Goal: Task Accomplishment & Management: Manage account settings

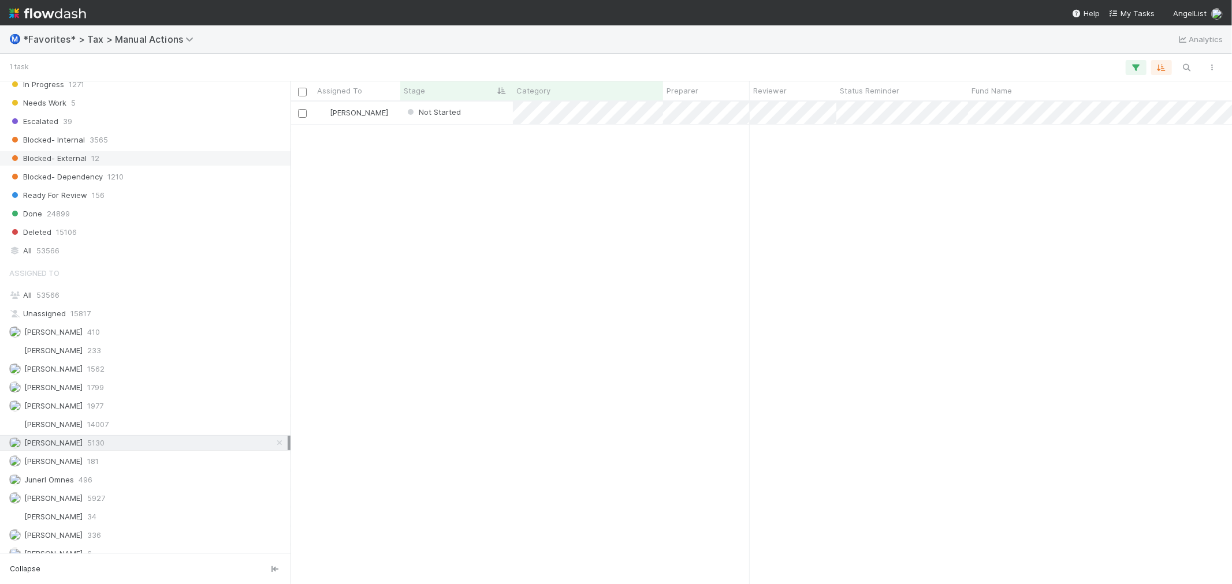
scroll to position [1210, 0]
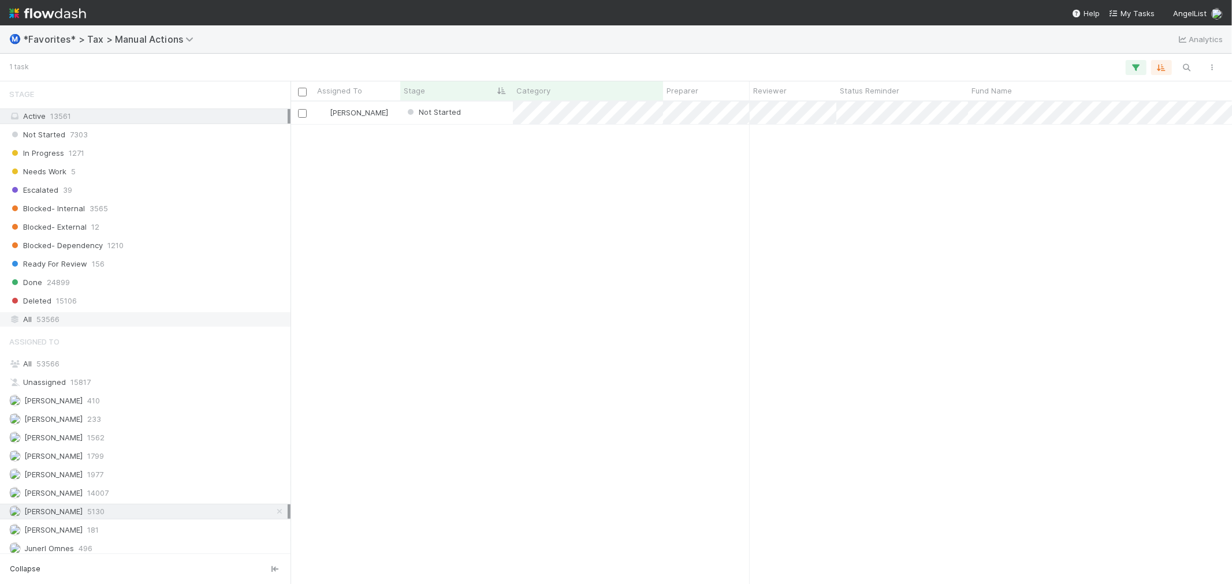
click at [84, 325] on div "All 53566" at bounding box center [148, 319] width 278 height 14
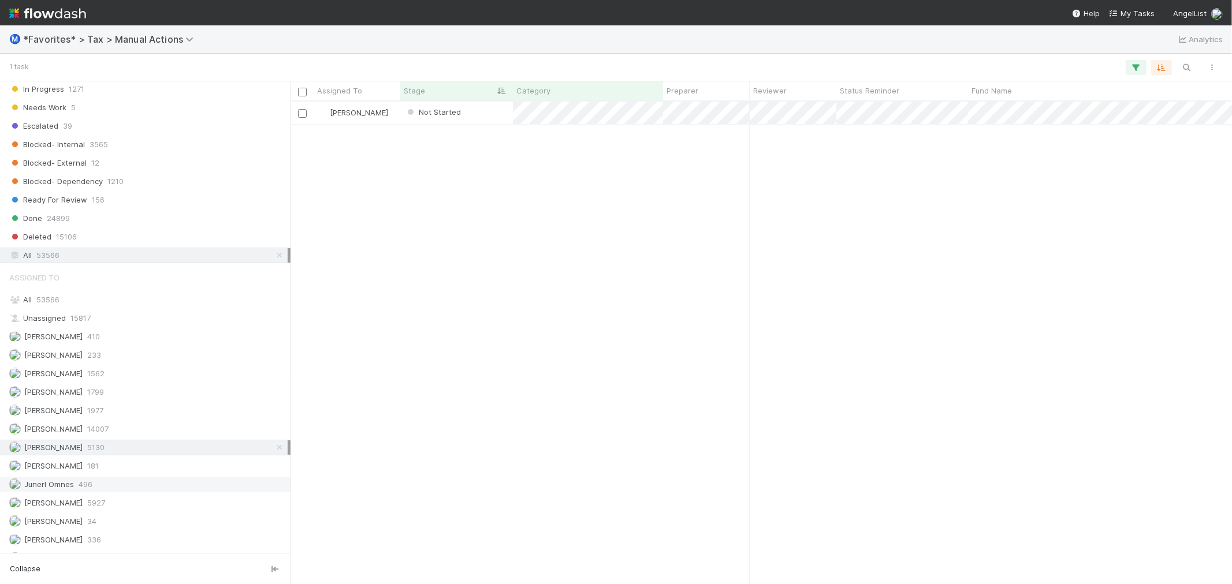
scroll to position [472, 932]
click at [124, 492] on div "Junerl Omnes 496" at bounding box center [148, 485] width 278 height 14
click at [553, 316] on div "Junerl Omnes In Progress 12/10/24, 6:21:09 AM 8/25/25, 2:05:21 PM 0 0 Junerl Om…" at bounding box center [760, 343] width 941 height 482
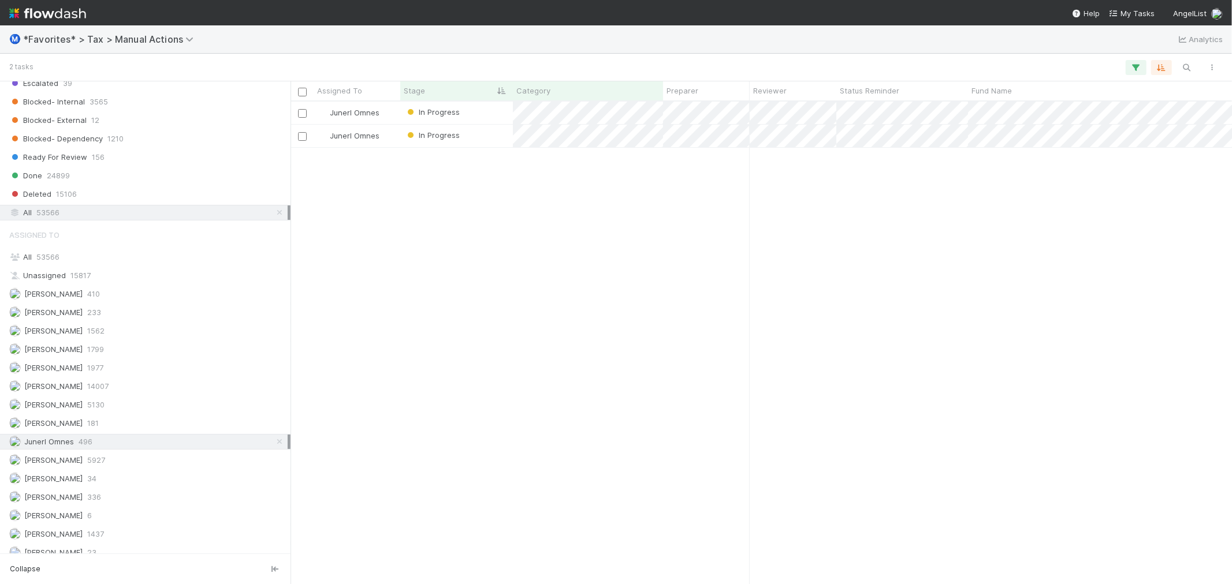
scroll to position [1338, 0]
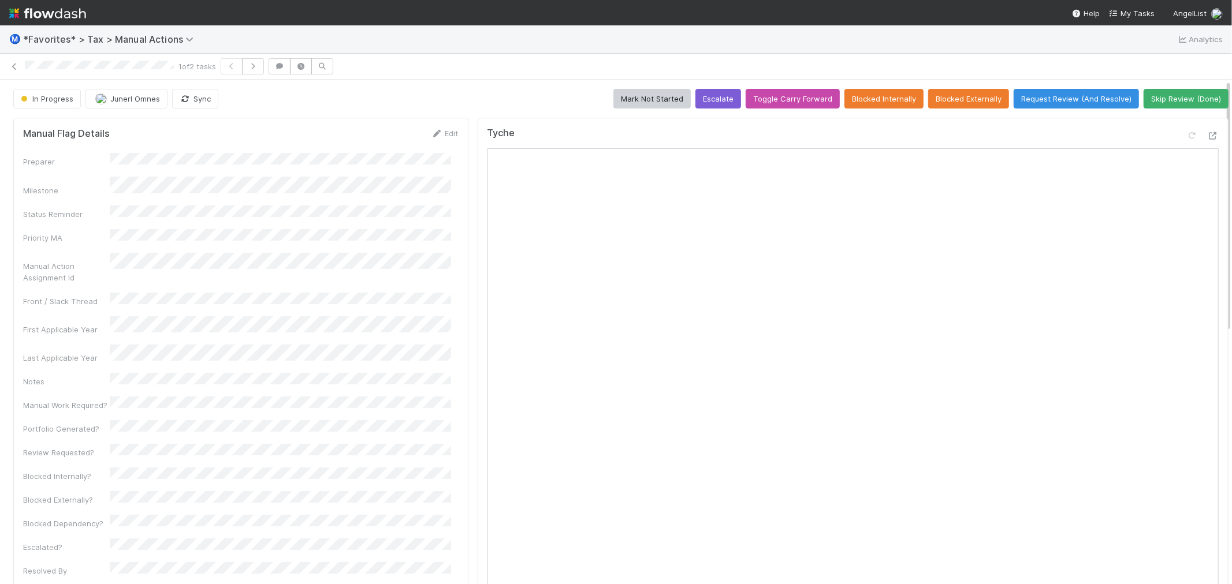
click at [378, 78] on div "1 of 2 tasks" at bounding box center [616, 67] width 1232 height 26
click at [1207, 136] on icon at bounding box center [1213, 136] width 12 height 8
click at [493, 60] on div "1 of 2 tasks" at bounding box center [616, 66] width 1232 height 16
click at [249, 64] on icon "button" at bounding box center [253, 66] width 12 height 7
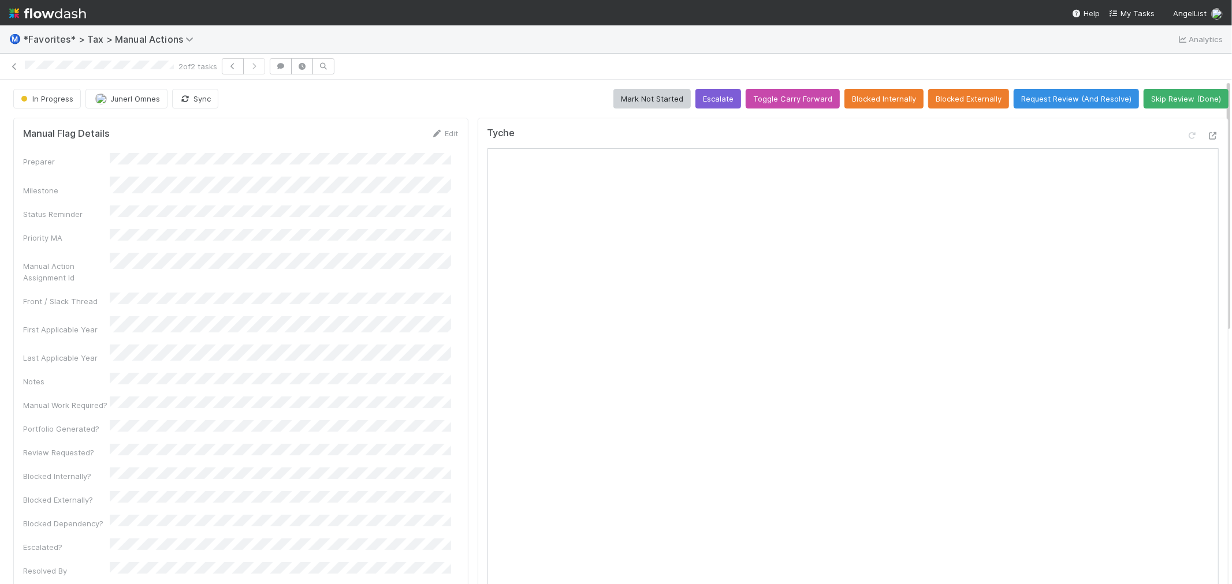
click at [662, 46] on div "Ⓜ️ *Favorites* > Tax > Manual Actions Analytics" at bounding box center [616, 39] width 1232 height 28
click at [1207, 136] on icon at bounding box center [1213, 136] width 12 height 8
click at [55, 96] on div "In Progress" at bounding box center [49, 99] width 72 height 20
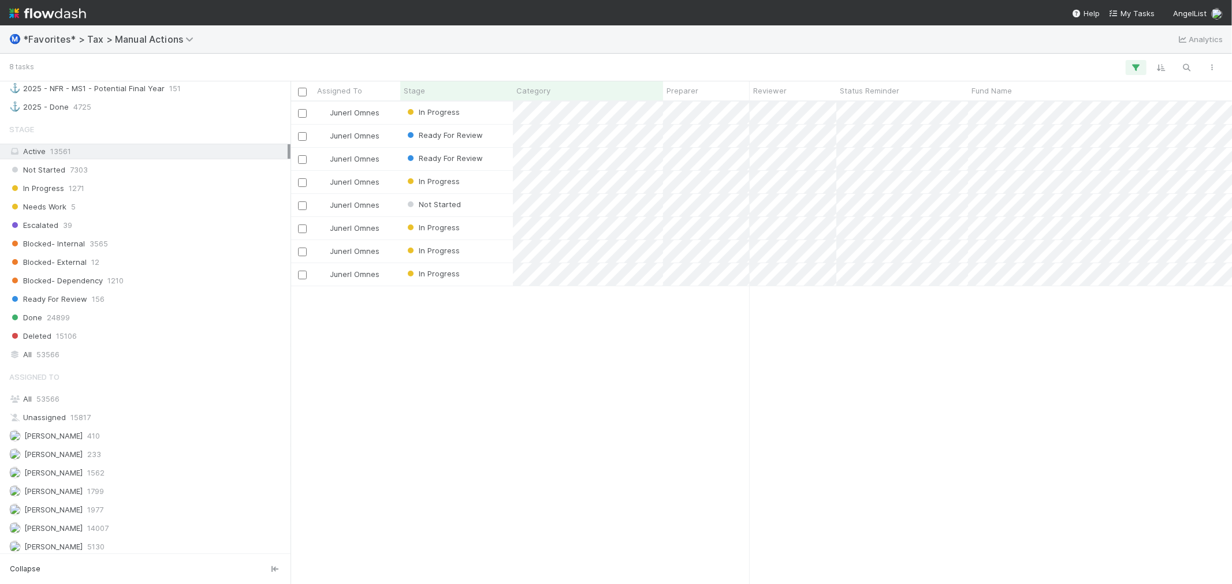
scroll to position [1219, 0]
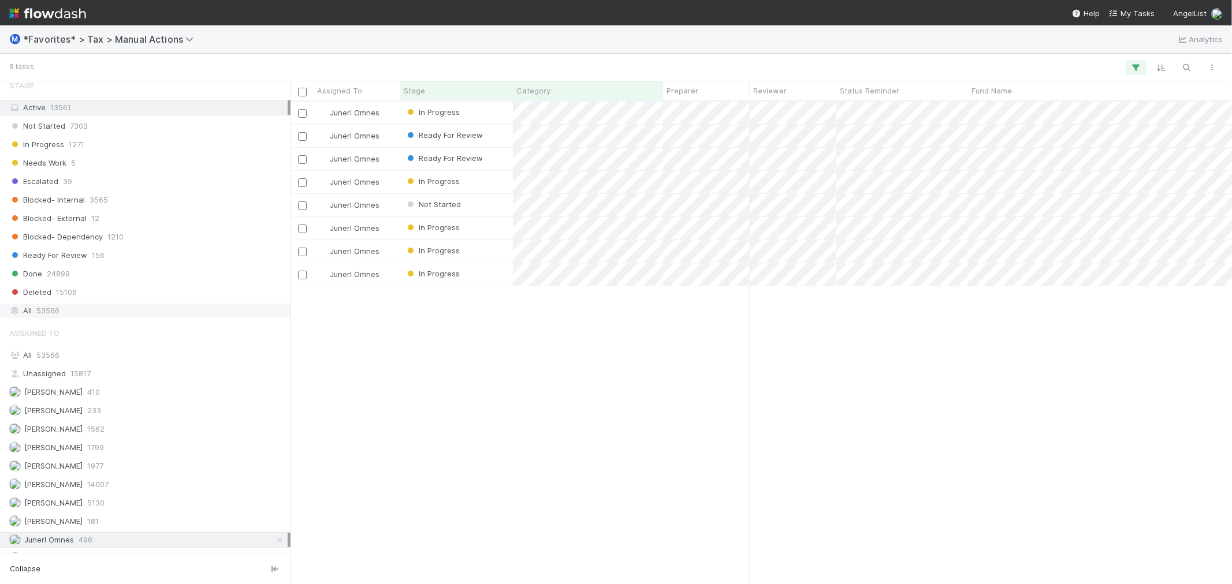
click at [169, 318] on div "All 53566" at bounding box center [148, 311] width 278 height 14
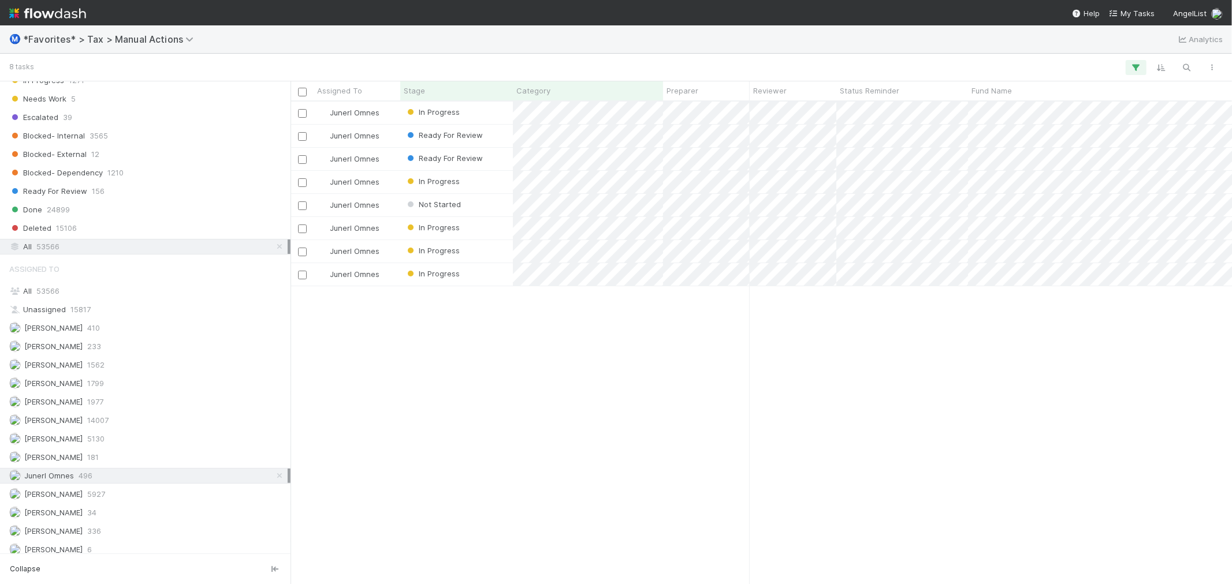
scroll to position [1338, 0]
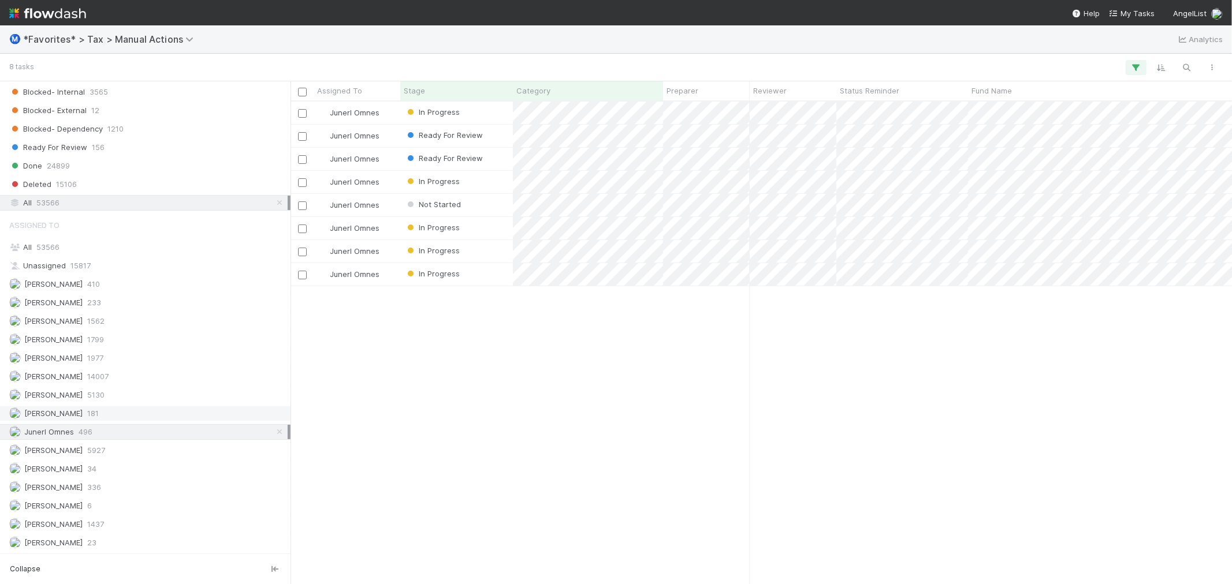
click at [143, 411] on div "Johnmel Matining 181" at bounding box center [148, 414] width 278 height 14
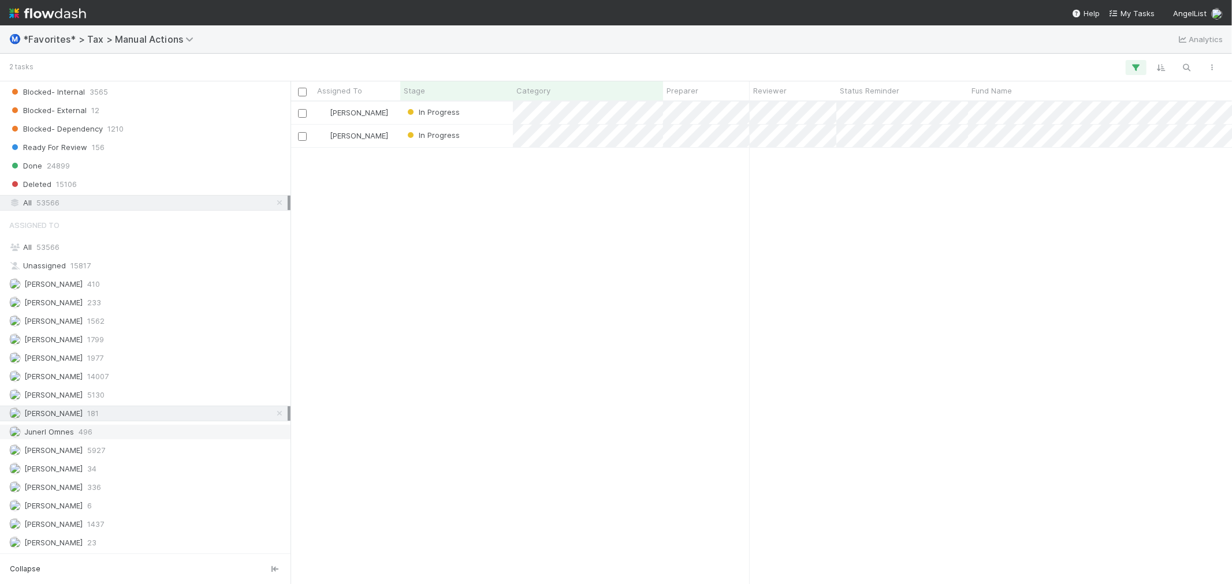
scroll to position [472, 932]
click at [139, 432] on div "Junerl Omnes 496" at bounding box center [148, 432] width 278 height 14
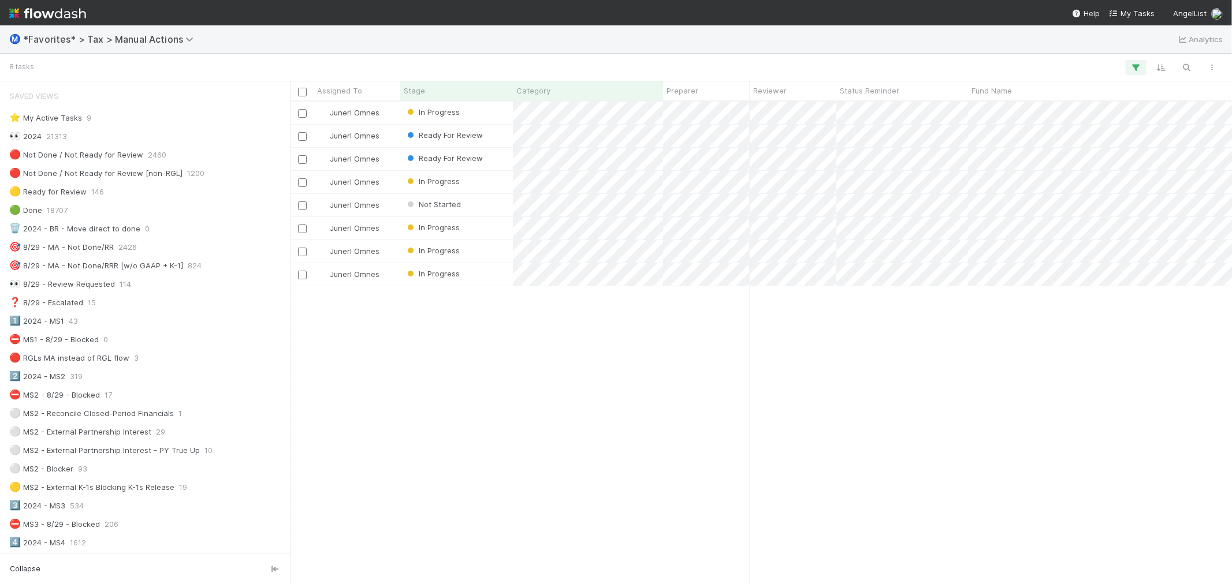
click at [636, 442] on div "Junerl Omnes In Progress 8/21/25, 5:52:09 AM 8/25/25, 11:10:52 AM 0 0 Junerl Om…" at bounding box center [760, 343] width 941 height 482
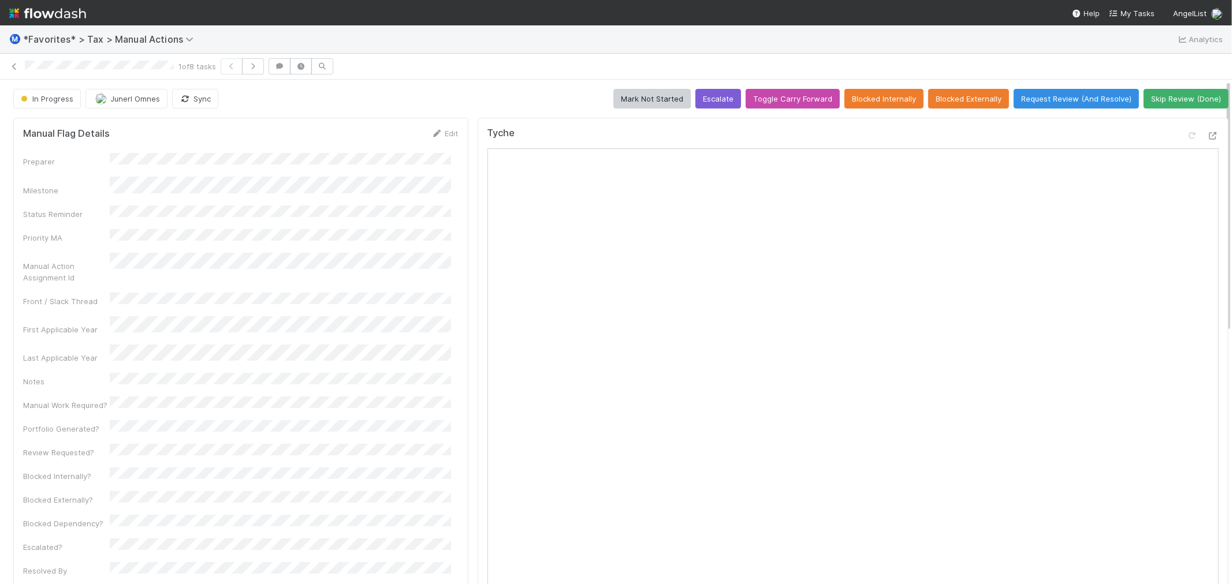
click at [429, 74] on div "1 of 8 tasks" at bounding box center [616, 66] width 1232 height 16
click at [489, 54] on div "1 of 8 tasks" at bounding box center [616, 67] width 1232 height 26
click at [12, 64] on icon at bounding box center [15, 67] width 12 height 8
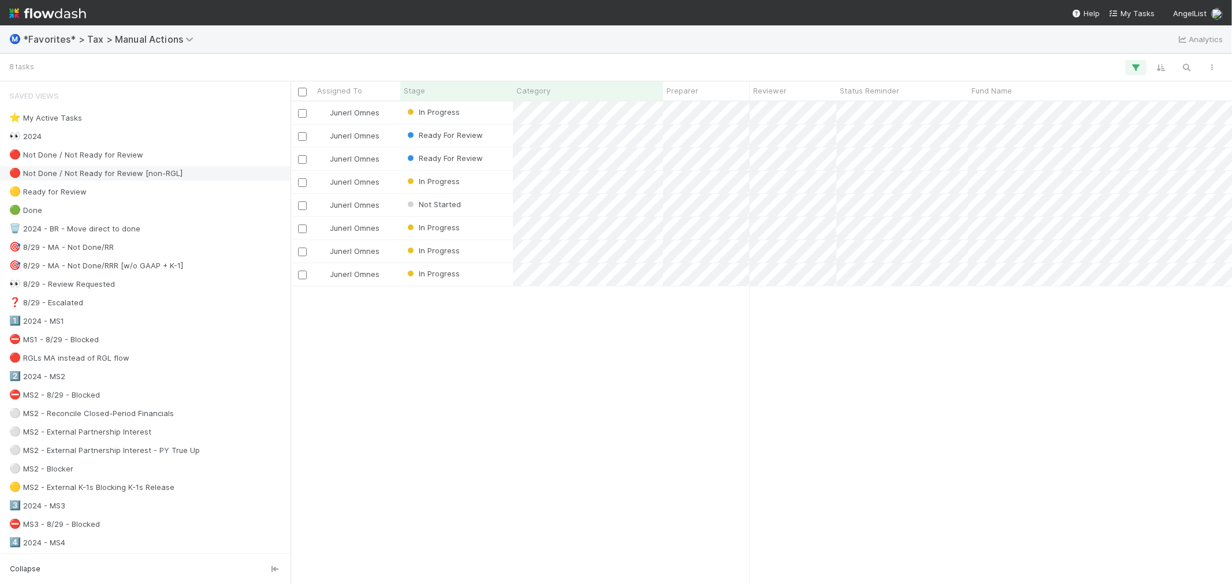
scroll to position [472, 932]
click at [568, 364] on div "Junerl Omnes In Progress 8/21/25, 5:52:09 AM 8/25/25, 11:10:52 AM 0 0 Junerl Om…" at bounding box center [760, 343] width 941 height 482
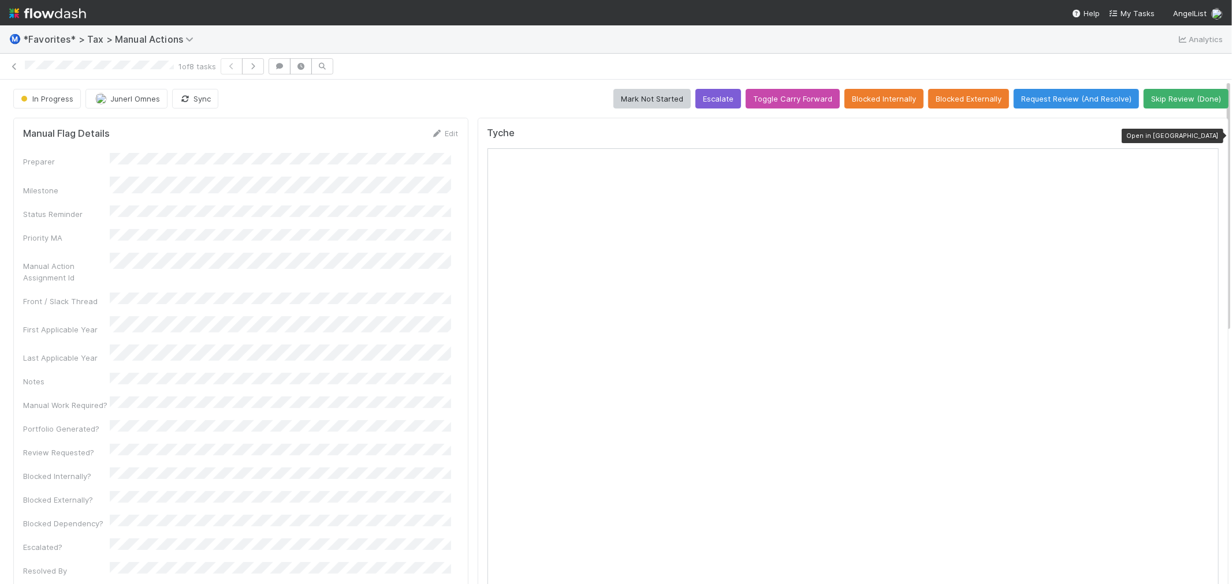
click at [1207, 134] on icon at bounding box center [1213, 136] width 12 height 8
click at [1207, 139] on icon at bounding box center [1213, 136] width 12 height 8
click at [10, 66] on icon at bounding box center [15, 67] width 12 height 8
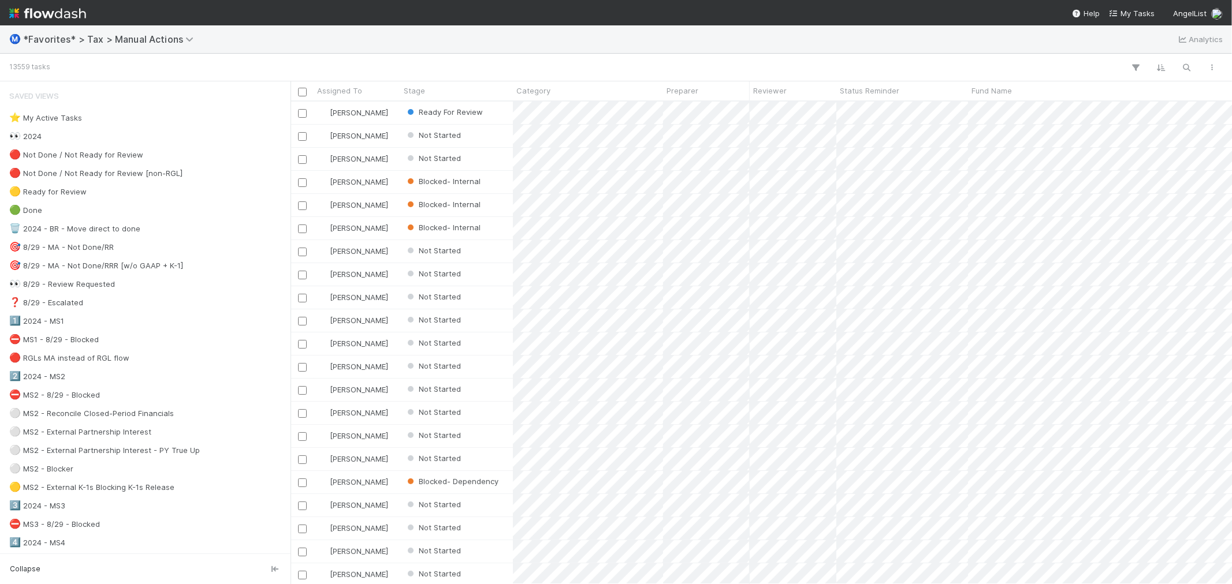
scroll to position [472, 932]
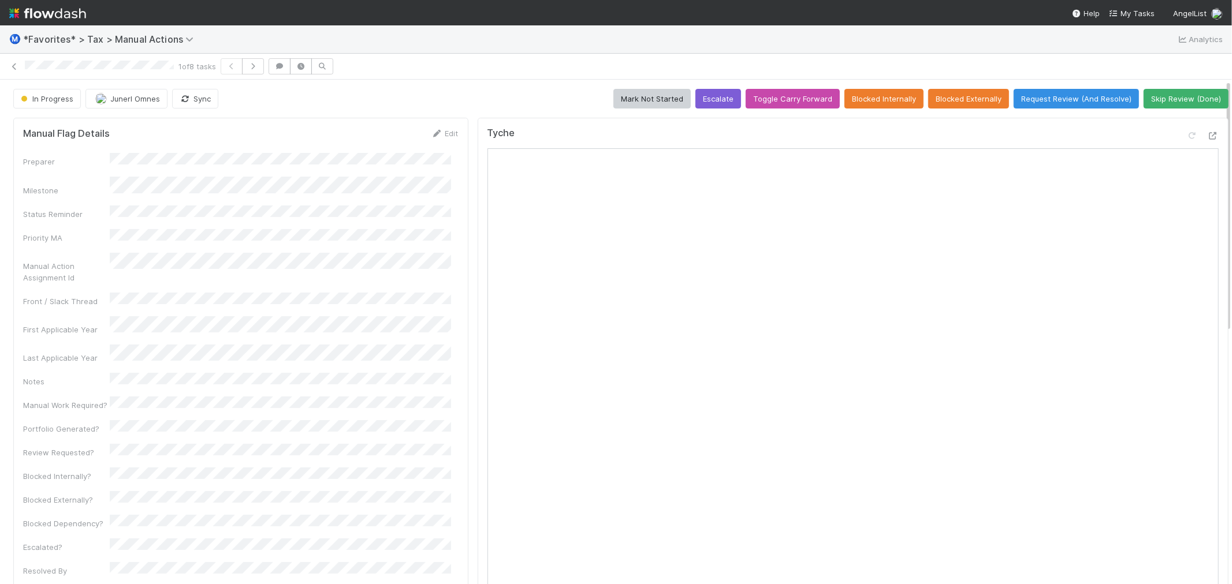
click at [390, 93] on div "In Progress Junerl Omnes Sync Mark Not Started Escalate Toggle Carry Forward Bl…" at bounding box center [620, 99] width 1215 height 20
click at [259, 68] on icon "button" at bounding box center [253, 66] width 12 height 7
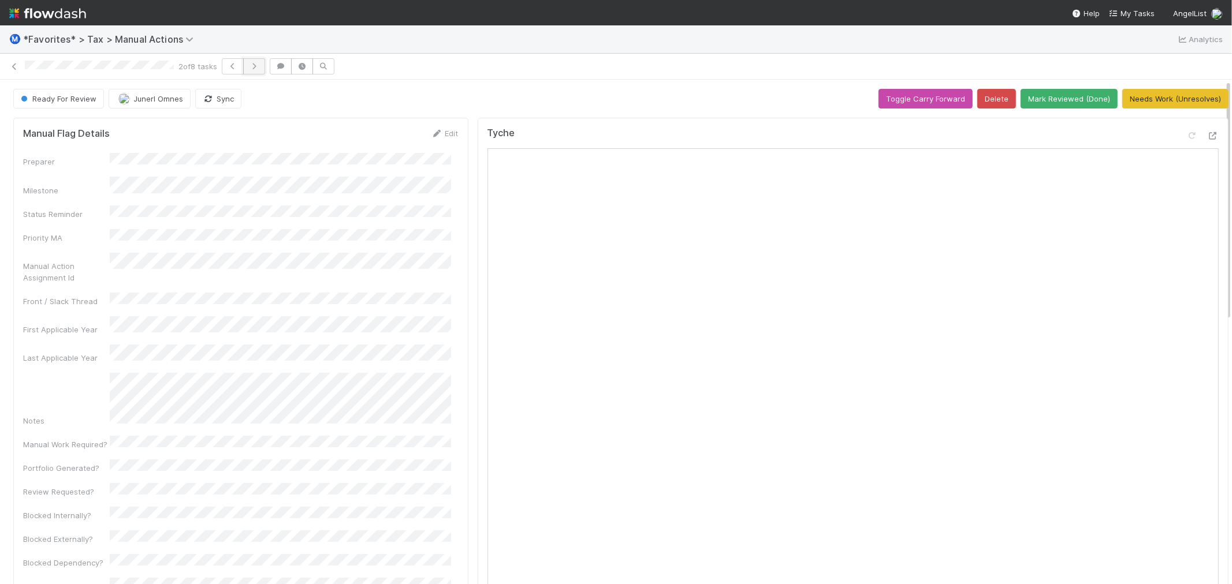
click at [260, 66] on icon "button" at bounding box center [254, 66] width 12 height 7
click at [260, 67] on icon "button" at bounding box center [254, 66] width 12 height 7
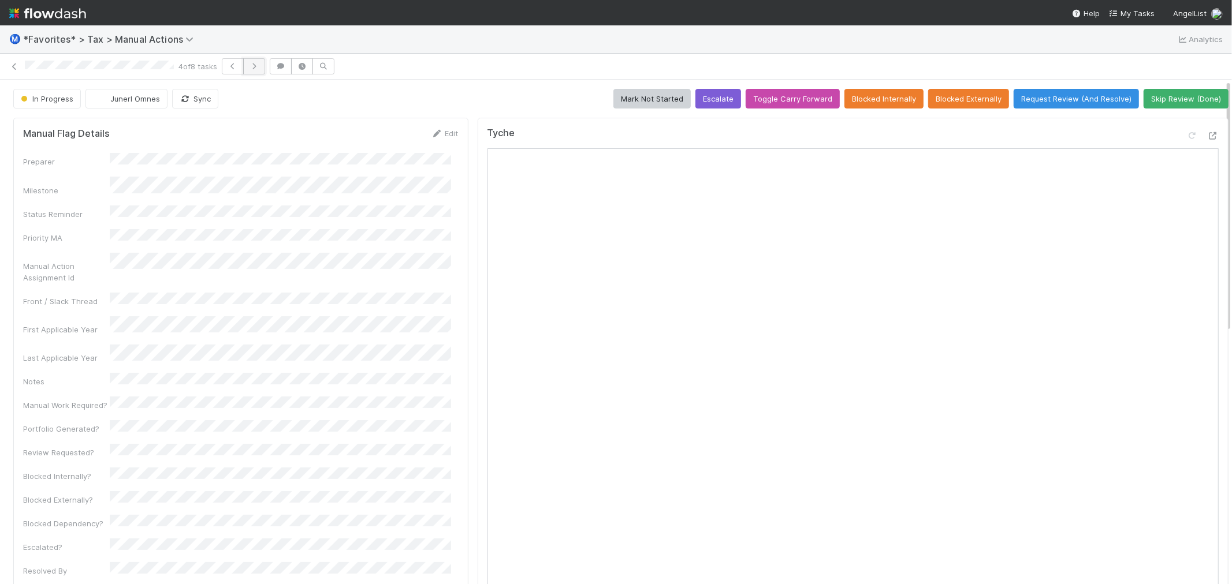
click at [260, 63] on icon "button" at bounding box center [254, 66] width 12 height 7
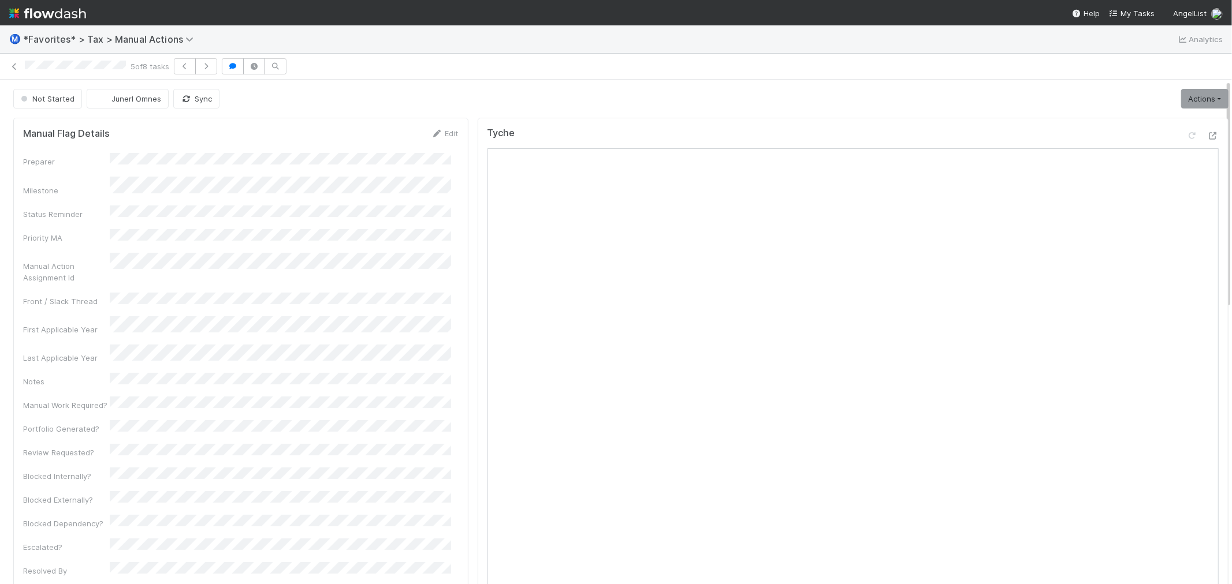
click at [344, 91] on div "Not Started Junerl Omnes Sync Actions Start Escalate Toggle Carry Forward Block…" at bounding box center [620, 99] width 1215 height 20
click at [1199, 89] on link "Actions" at bounding box center [1204, 99] width 47 height 20
click at [1184, 120] on button "Start" at bounding box center [1176, 123] width 107 height 16
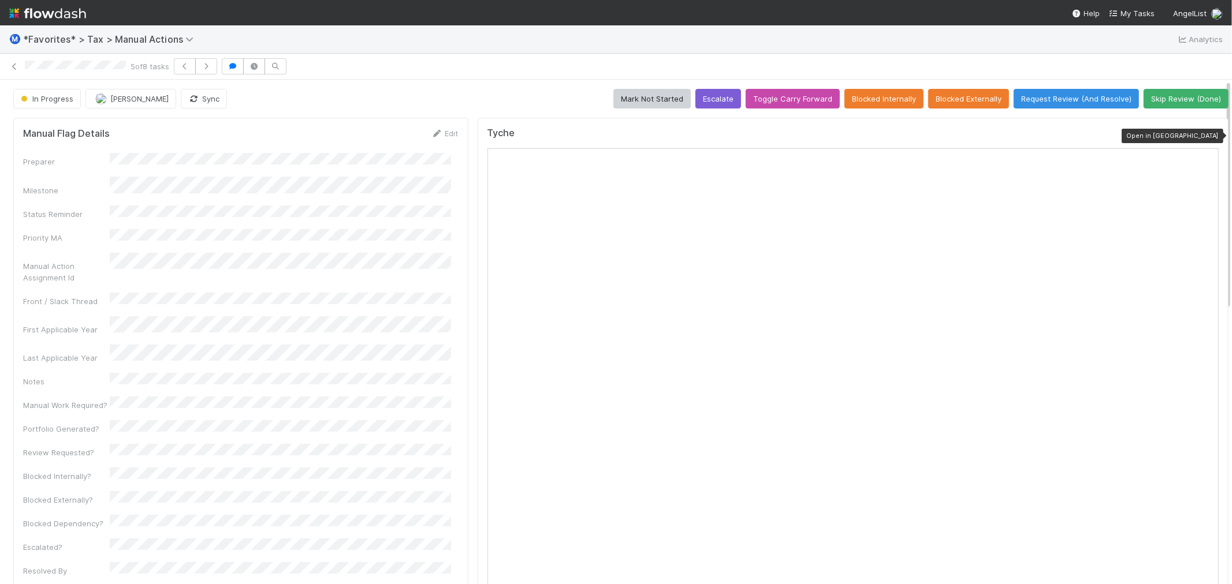
click at [1207, 136] on icon at bounding box center [1213, 136] width 12 height 8
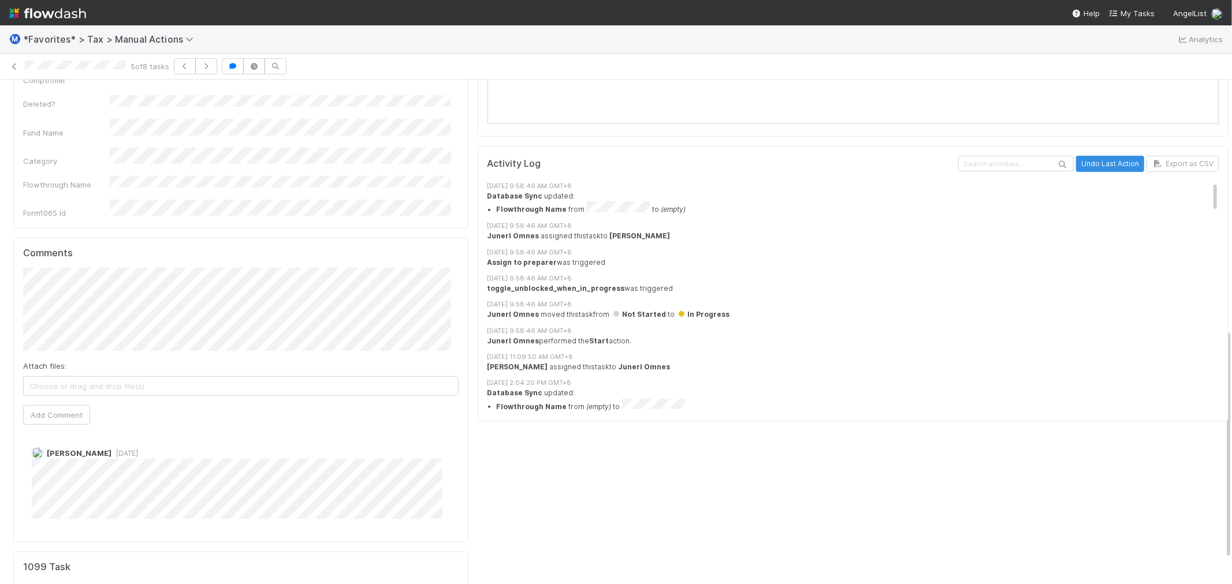
scroll to position [281, 0]
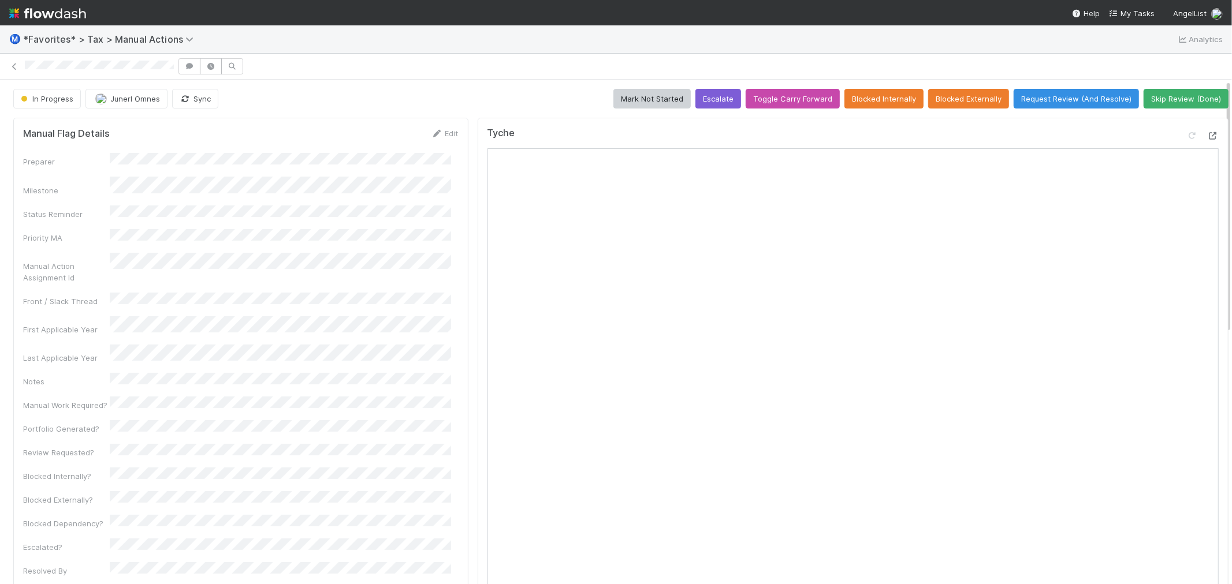
click at [1207, 137] on icon at bounding box center [1213, 136] width 12 height 8
click at [1207, 132] on icon at bounding box center [1213, 136] width 12 height 8
click at [1088, 91] on button "Request Review (And Resolve)" at bounding box center [1075, 99] width 125 height 20
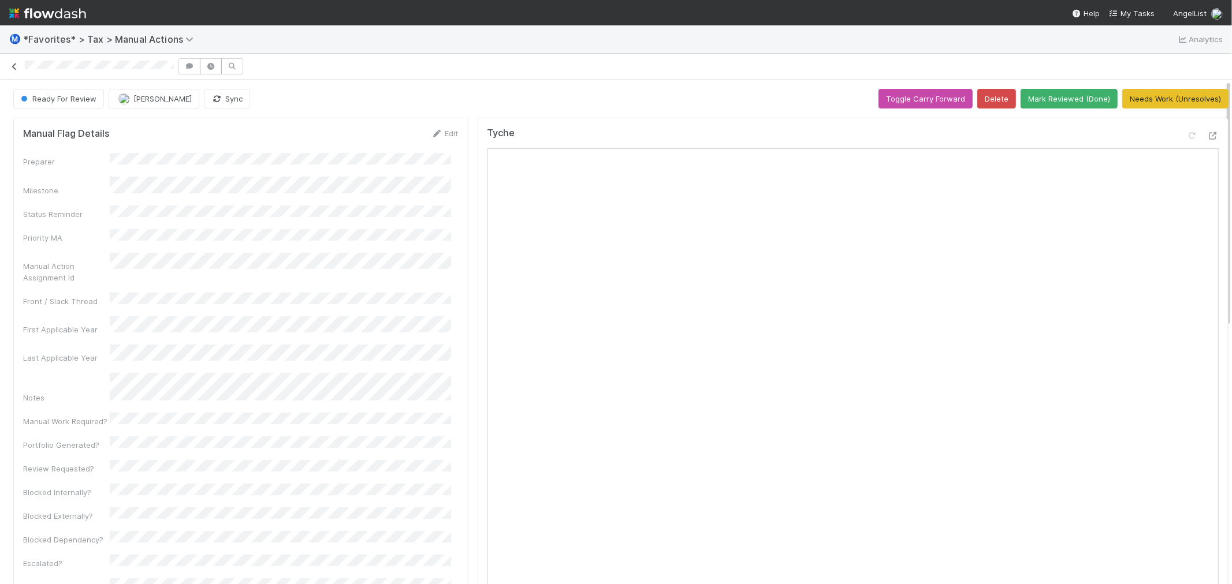
click at [18, 66] on icon at bounding box center [15, 67] width 12 height 8
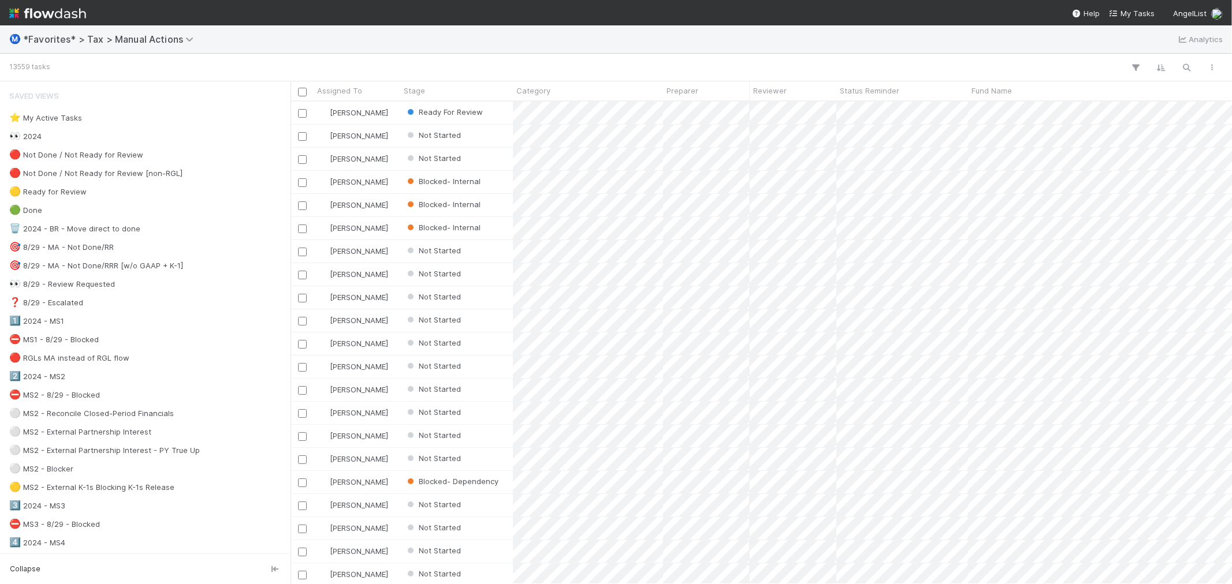
scroll to position [472, 932]
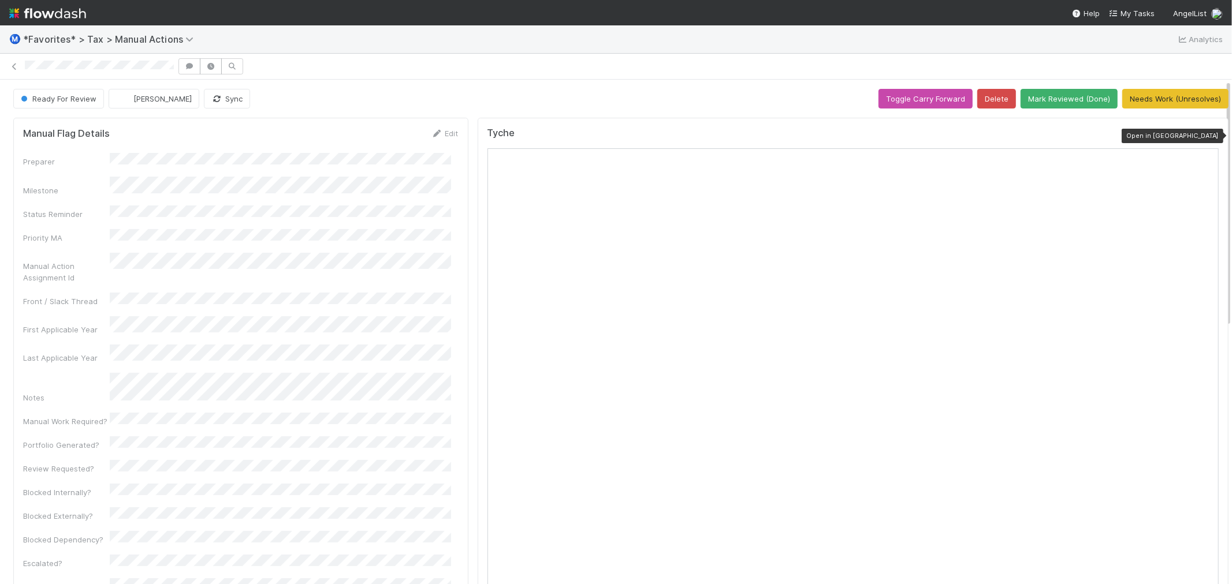
click at [1207, 136] on icon at bounding box center [1213, 136] width 12 height 8
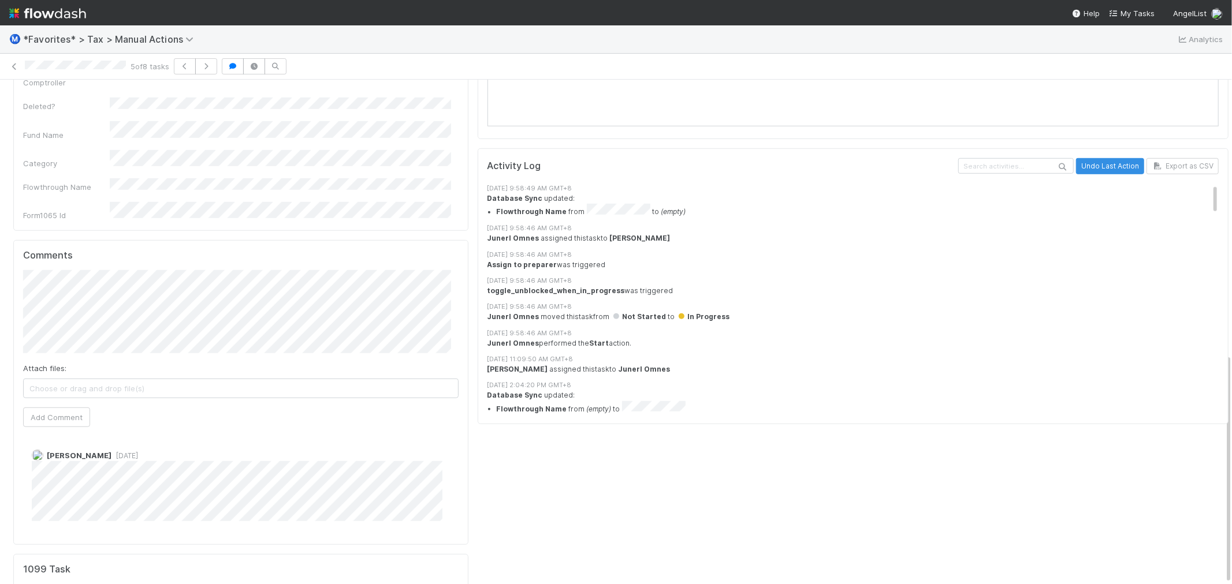
scroll to position [602, 0]
click at [54, 428] on button "Add Comment" at bounding box center [56, 438] width 67 height 20
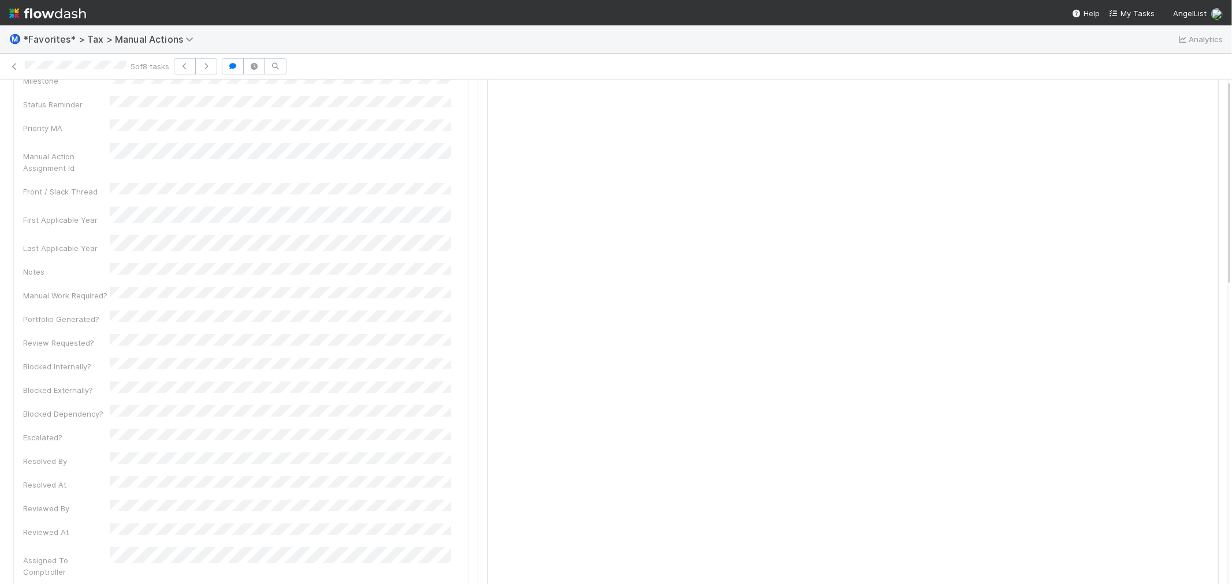
scroll to position [0, 0]
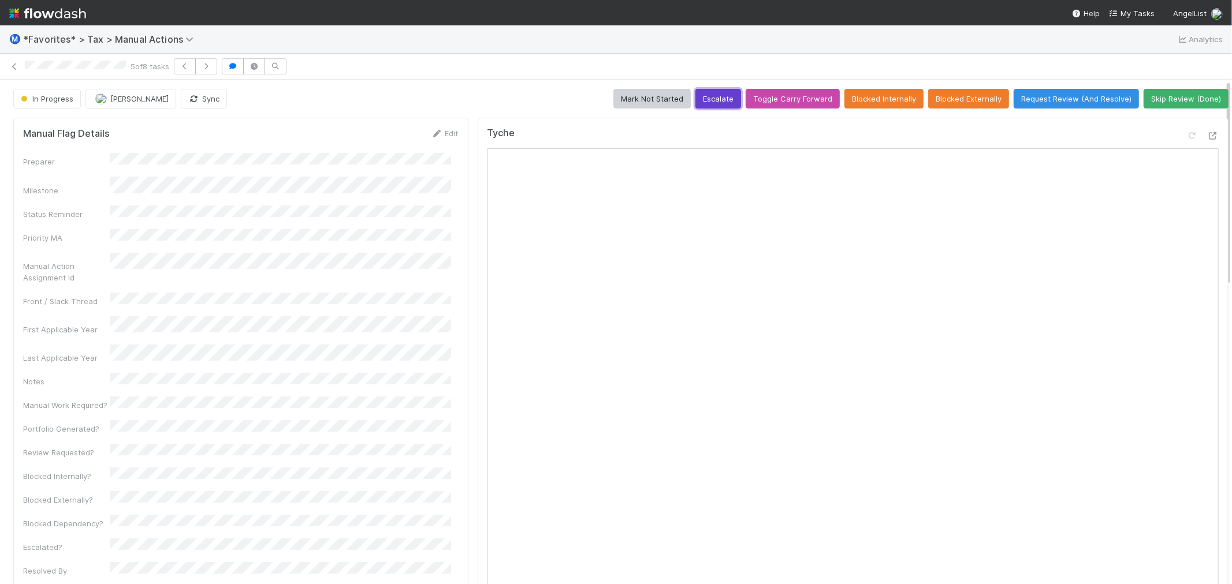
click at [695, 99] on button "Escalate" at bounding box center [718, 99] width 46 height 20
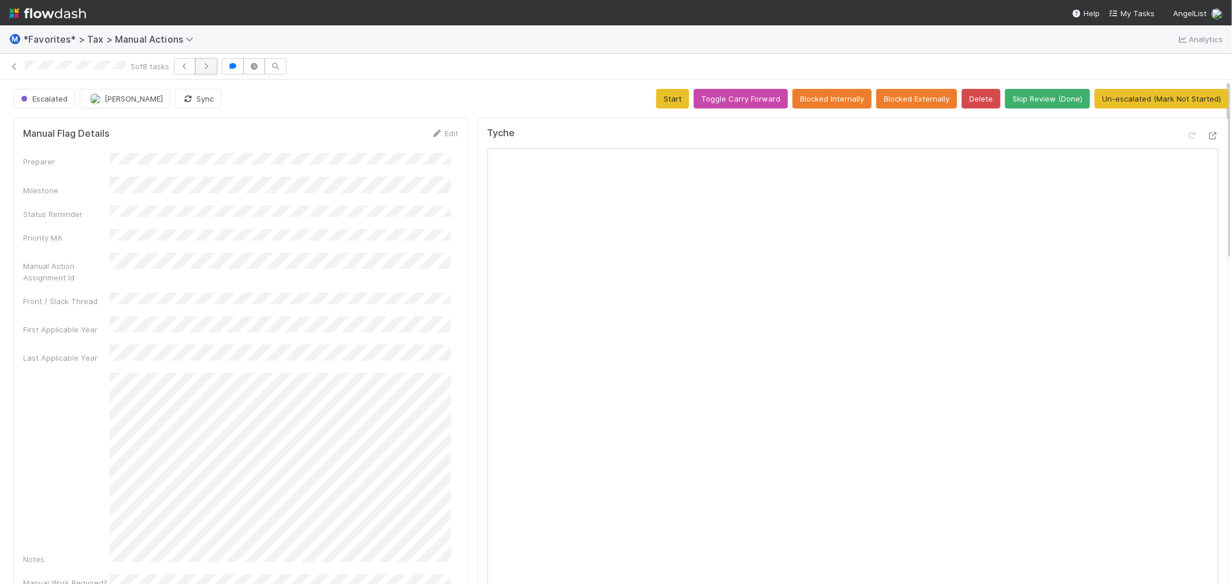
click at [209, 60] on button "button" at bounding box center [206, 66] width 22 height 16
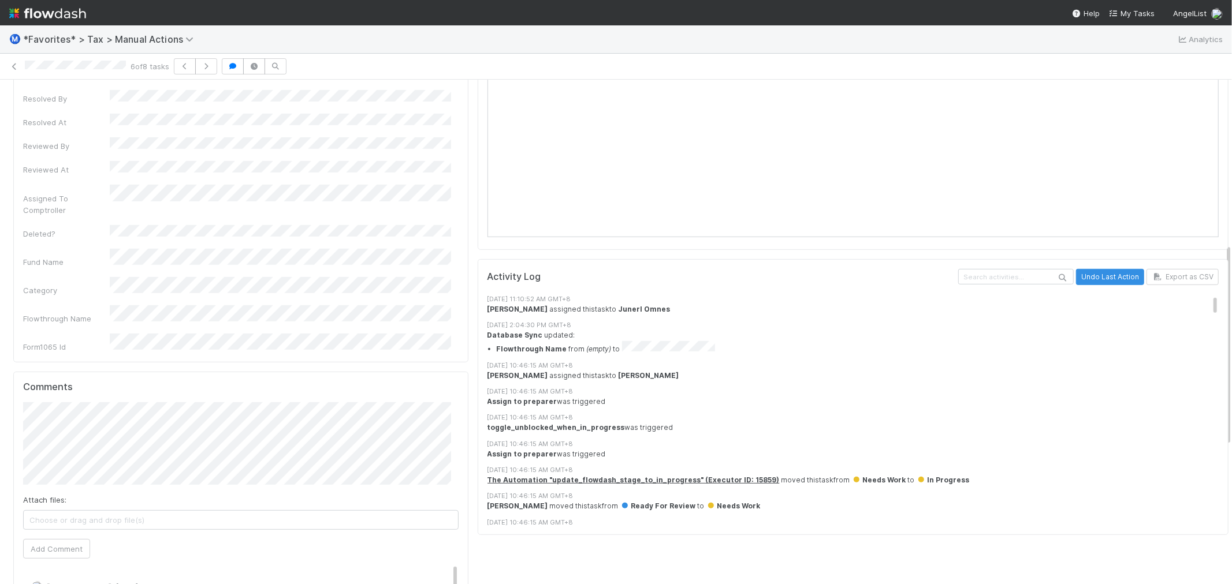
scroll to position [642, 0]
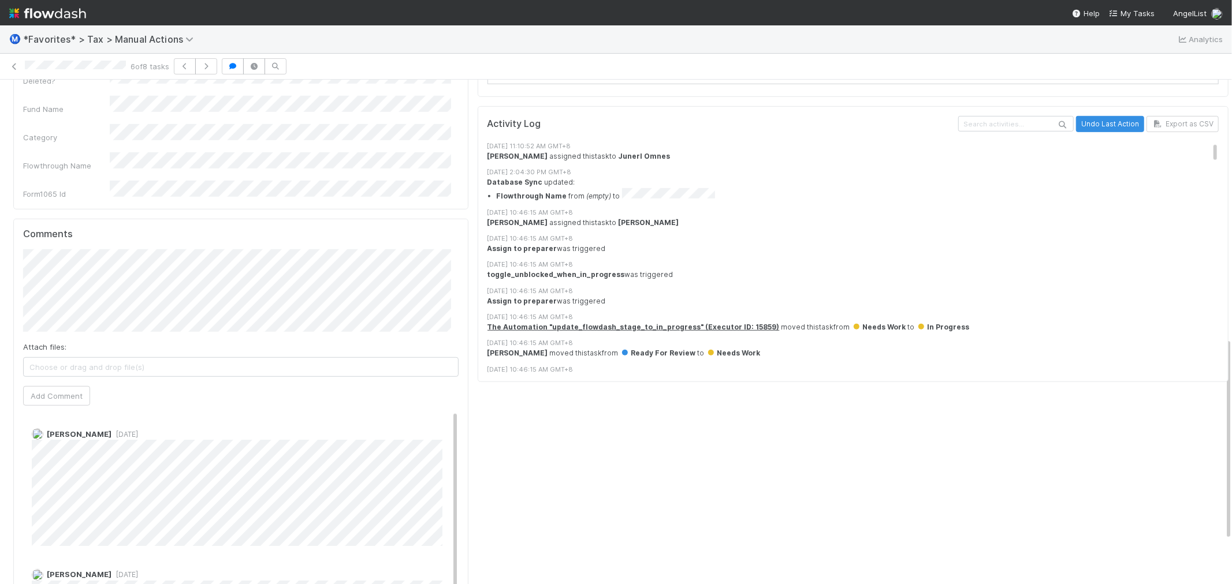
click at [546, 437] on div "Tyche Activity Log Undo Last Action Export as CSV [DATE] 11:10:52 AM GMT+8 [PER…" at bounding box center [853, 122] width 760 height 1301
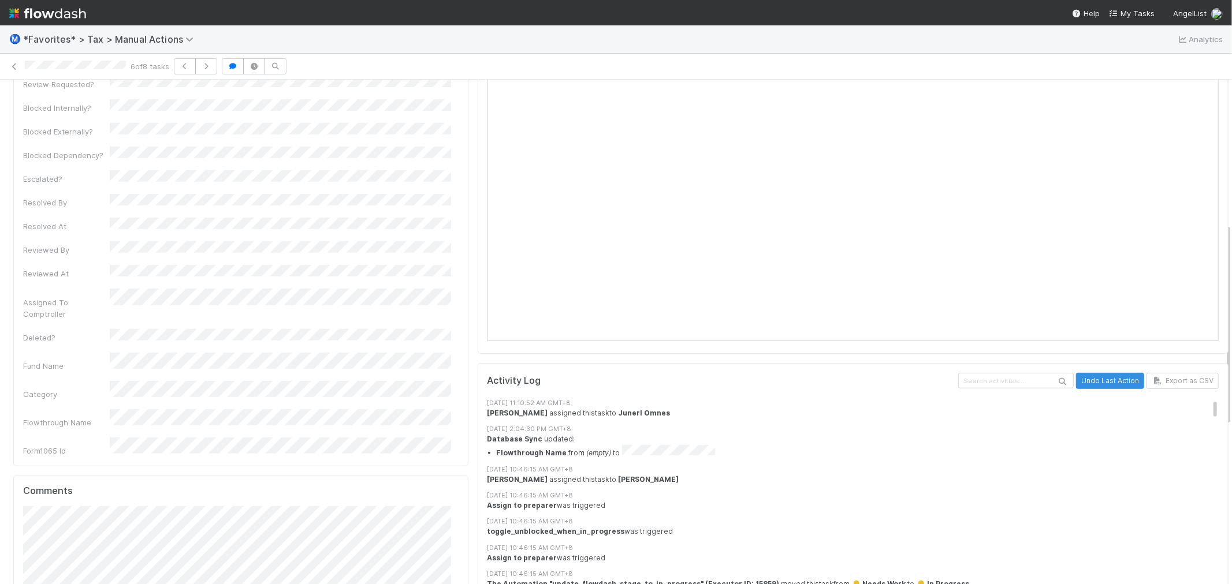
scroll to position [0, 0]
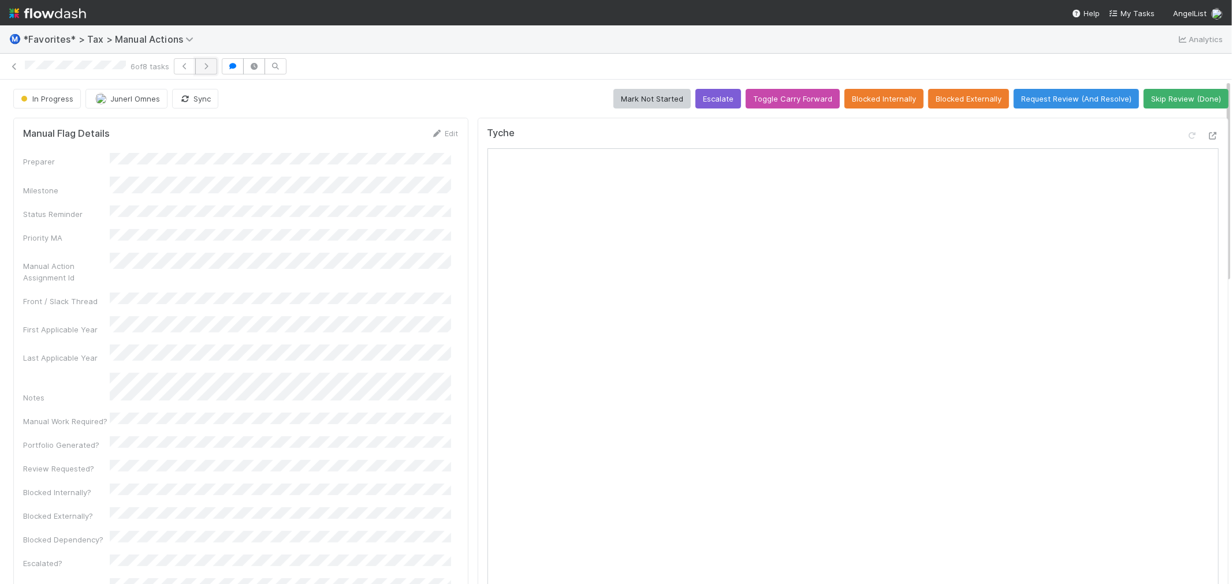
click at [216, 70] on button "button" at bounding box center [206, 66] width 22 height 16
click at [209, 68] on icon "button" at bounding box center [205, 66] width 12 height 7
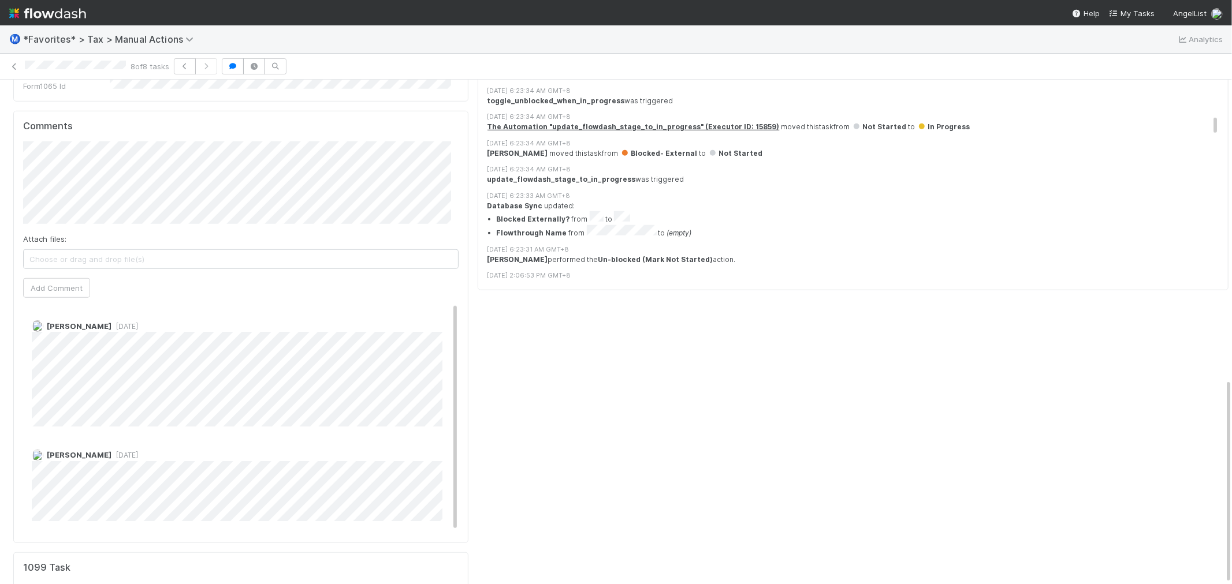
click at [473, 373] on div "Tyche Activity Log Undo Last Action Export as CSV [DATE] 11:10:52 AM GMT+8 [PER…" at bounding box center [853, 22] width 760 height 1285
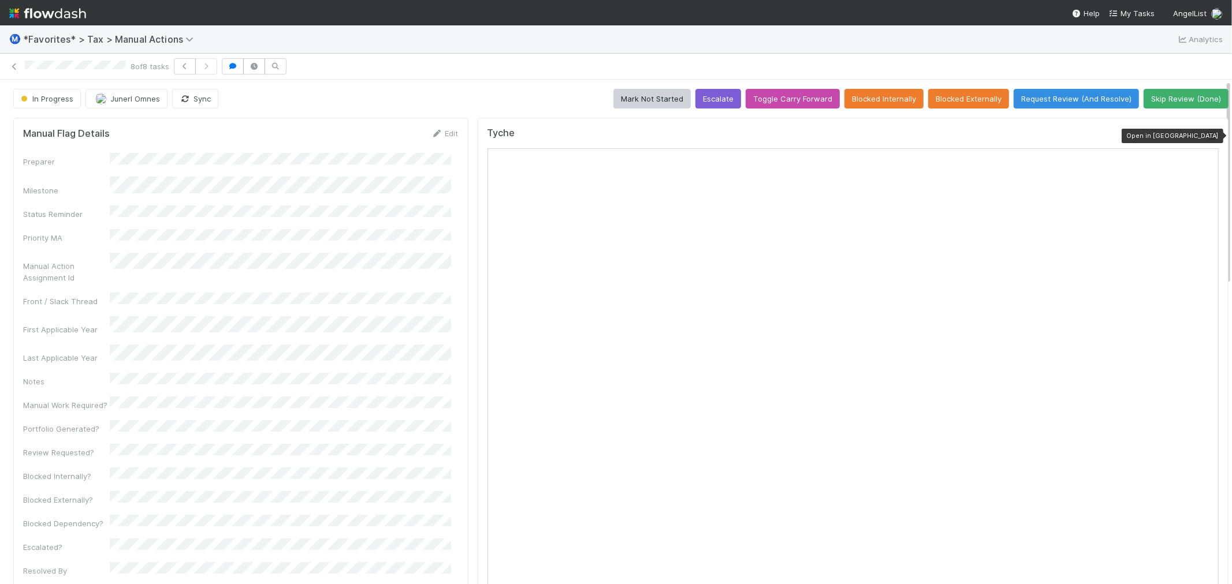
click at [1207, 135] on icon at bounding box center [1213, 136] width 12 height 8
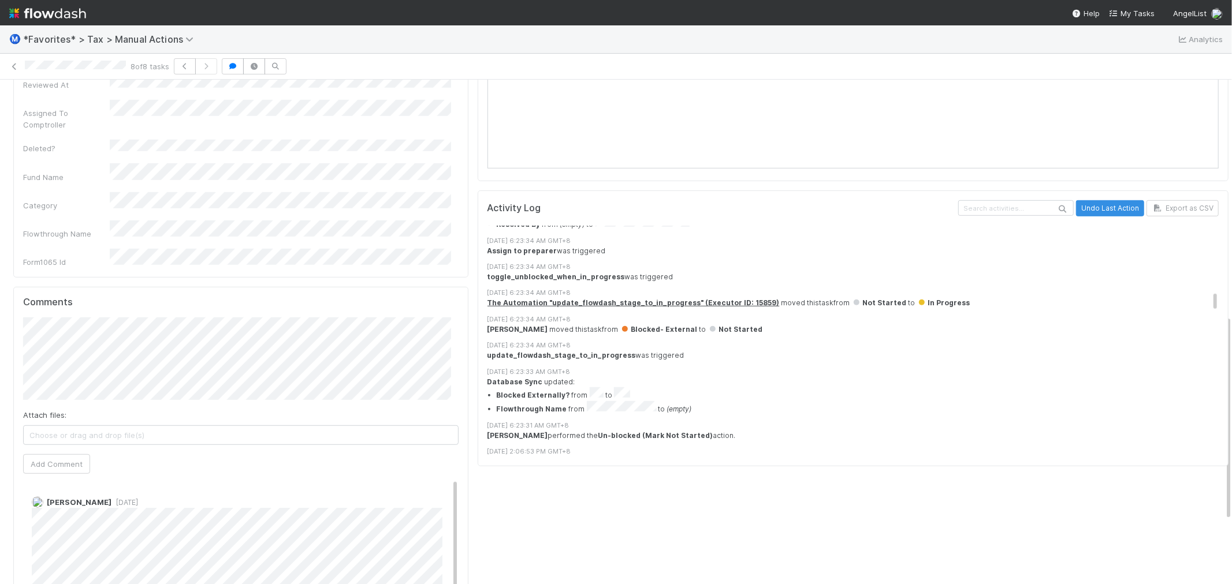
scroll to position [577, 0]
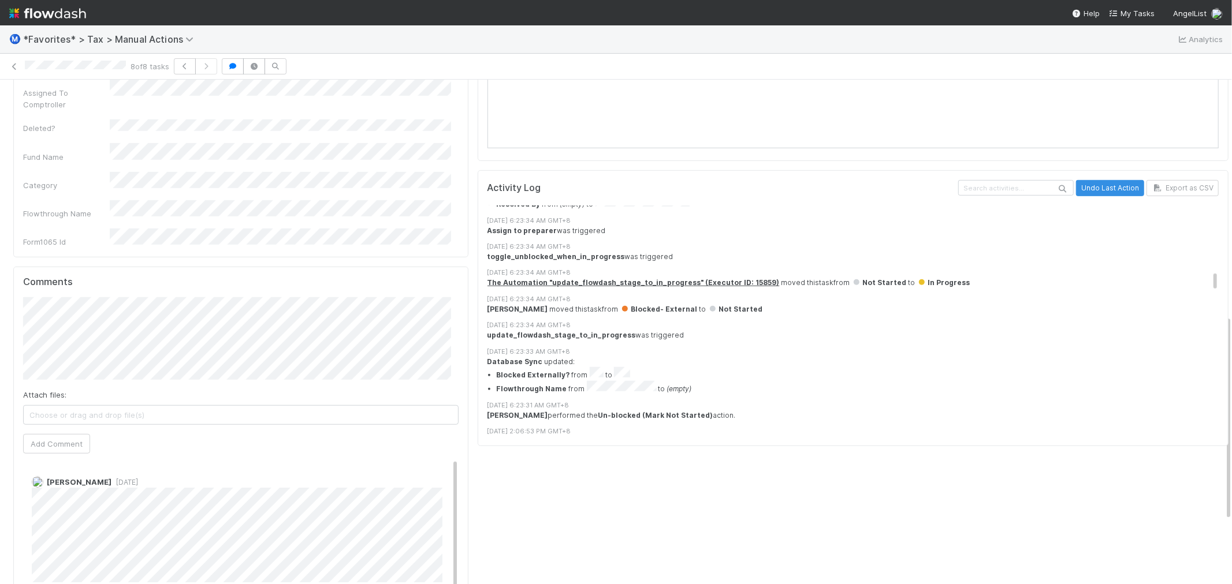
click at [420, 267] on div "Comments Attach files: Choose or drag and drop file(s) Add Comment [PERSON_NAME…" at bounding box center [240, 483] width 455 height 432
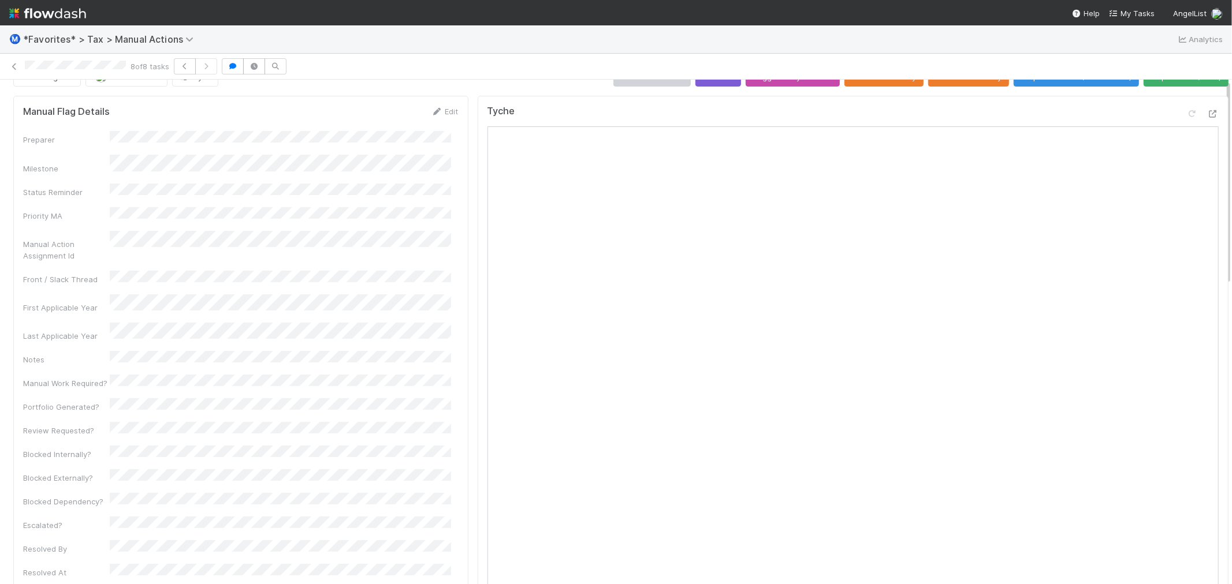
scroll to position [0, 0]
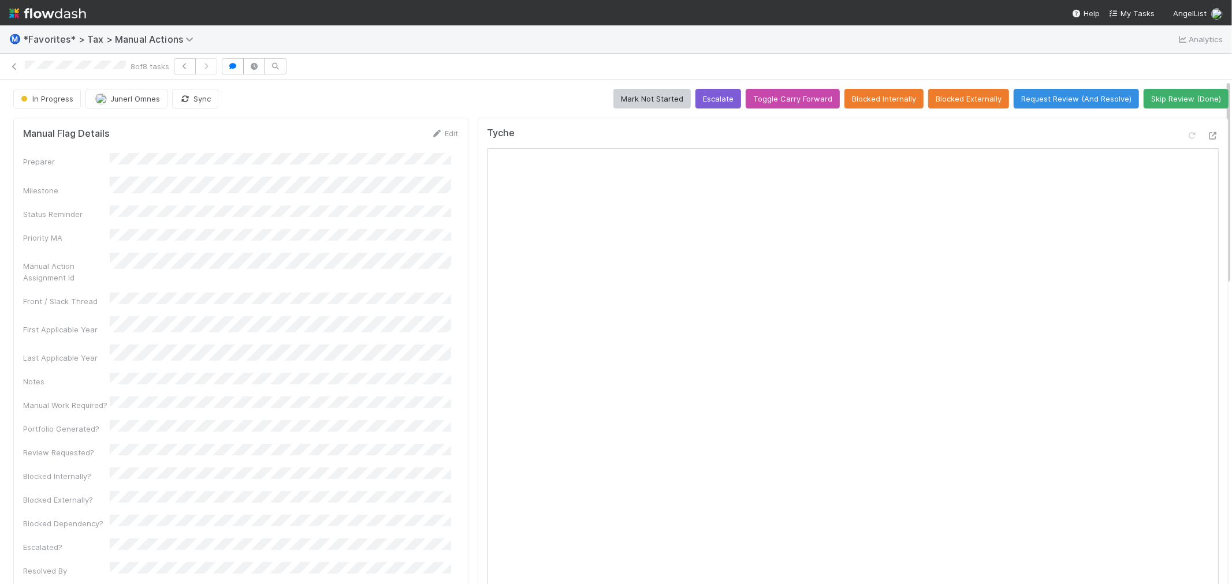
click at [1060, 102] on button "Request Review (And Resolve)" at bounding box center [1075, 99] width 125 height 20
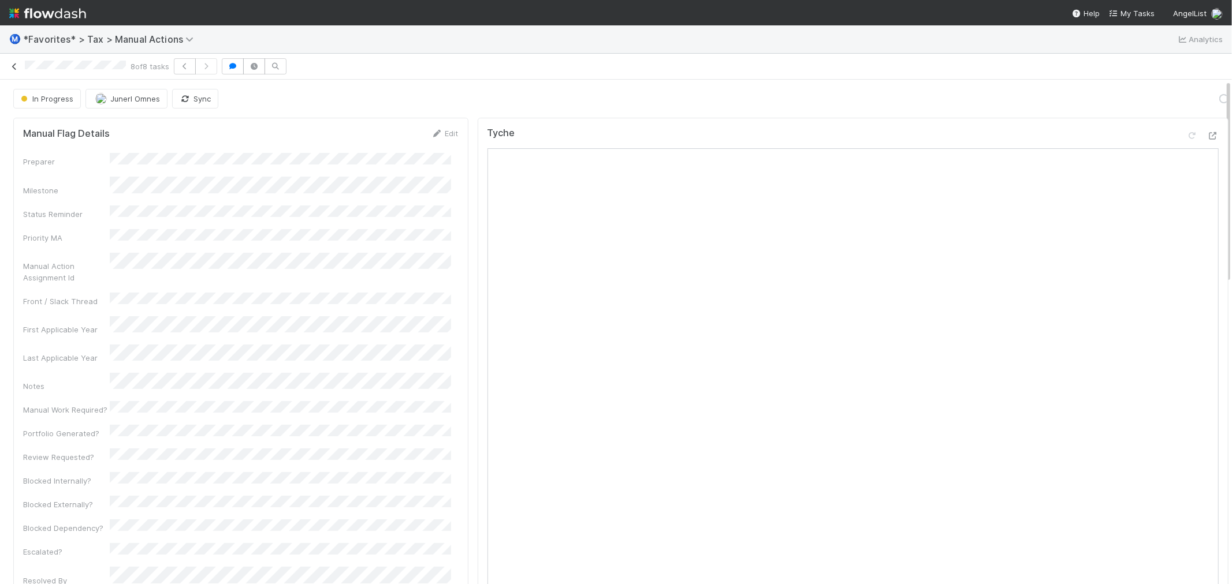
scroll to position [737, 0]
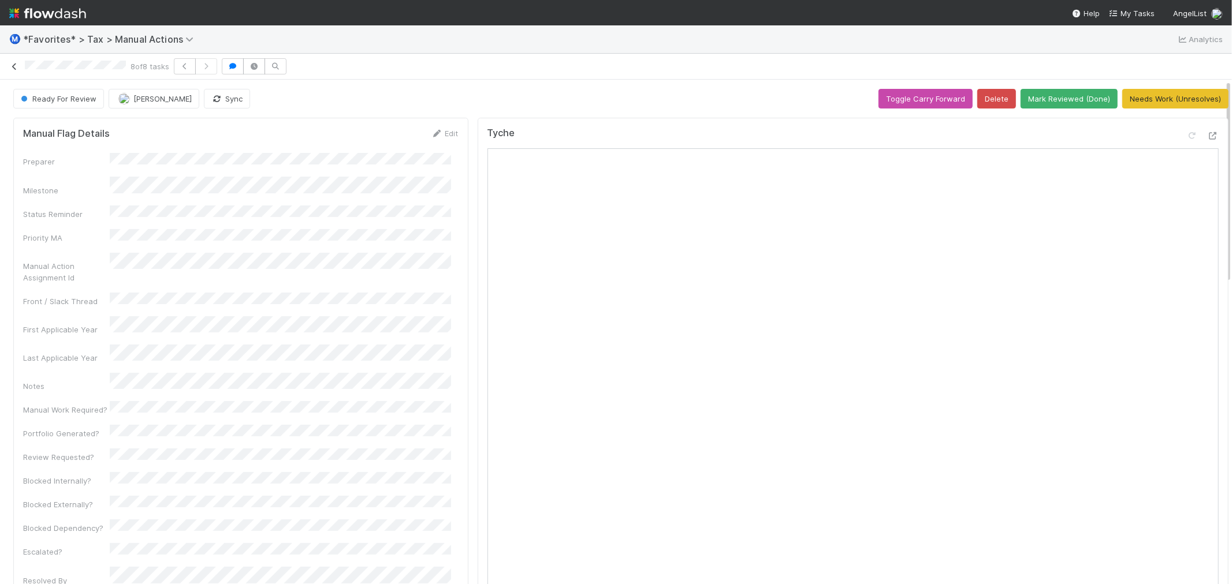
click at [18, 68] on icon at bounding box center [15, 67] width 12 height 8
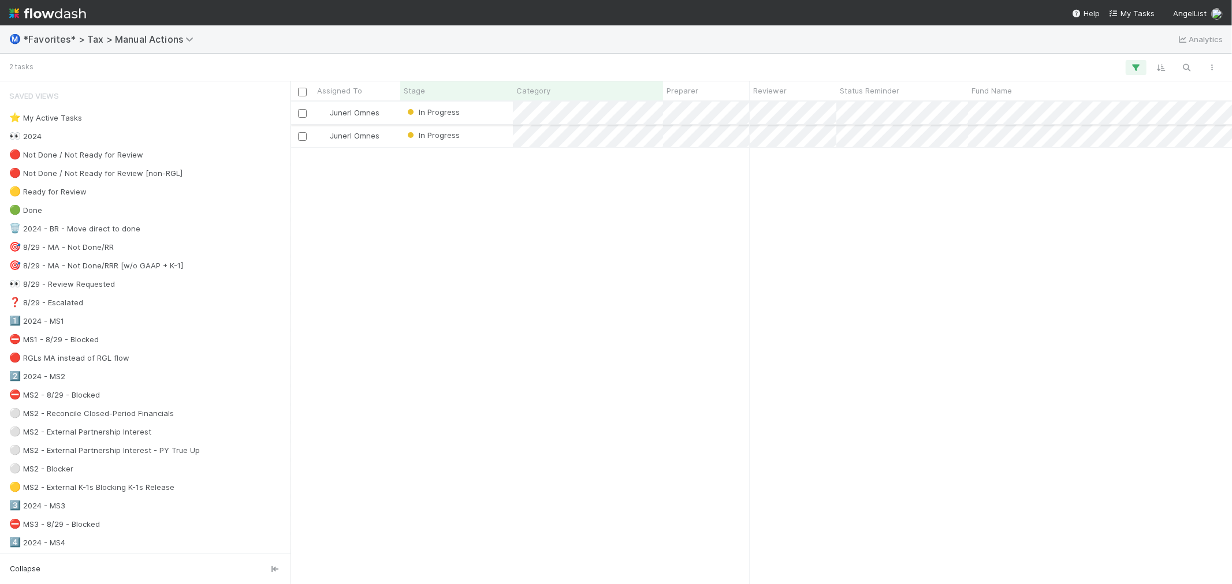
scroll to position [472, 932]
click at [422, 281] on div "Junerl Omnes In Progress [DATE] 3:15:29 PM [DATE] 11:10:52 AM 0 0 Junerl Omnes …" at bounding box center [760, 343] width 941 height 482
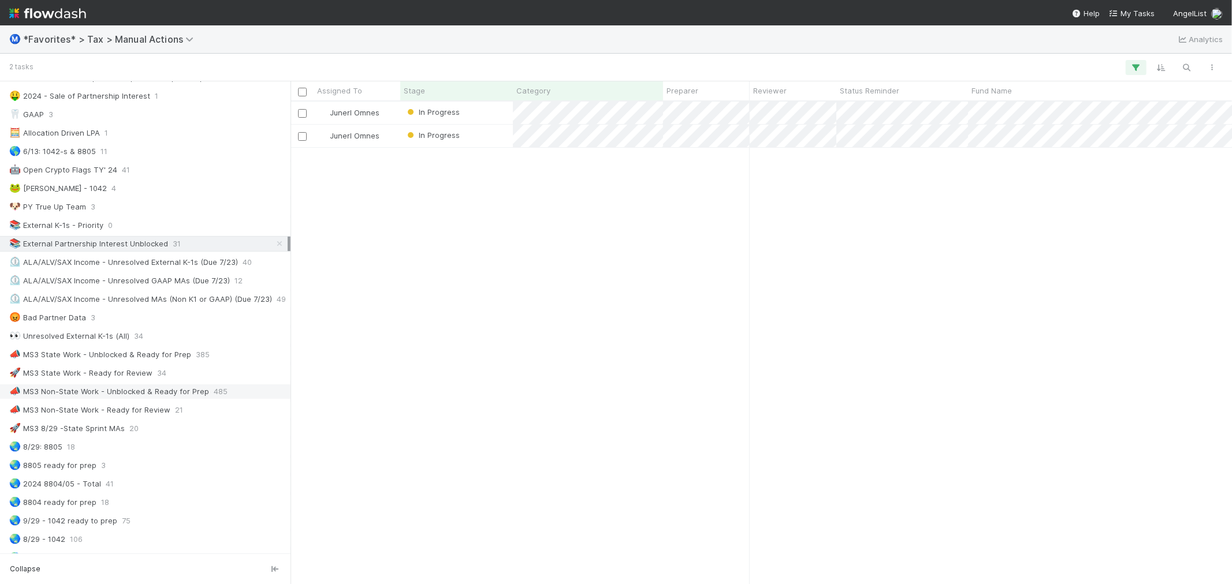
scroll to position [587, 0]
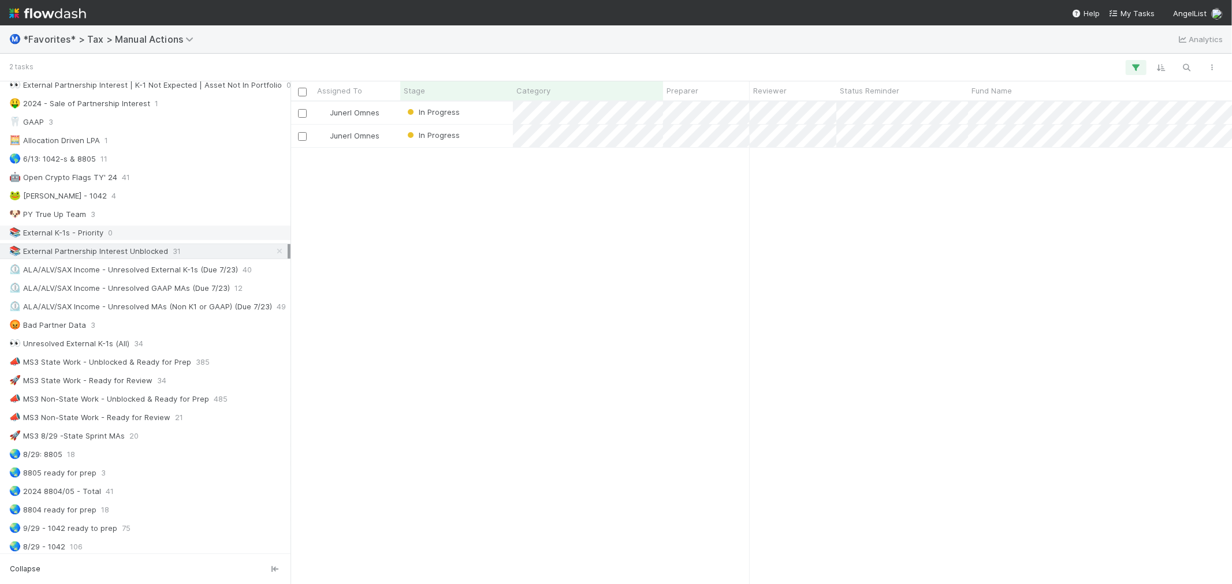
click at [141, 232] on div "📚 External K-1s - Priority 0" at bounding box center [148, 233] width 278 height 14
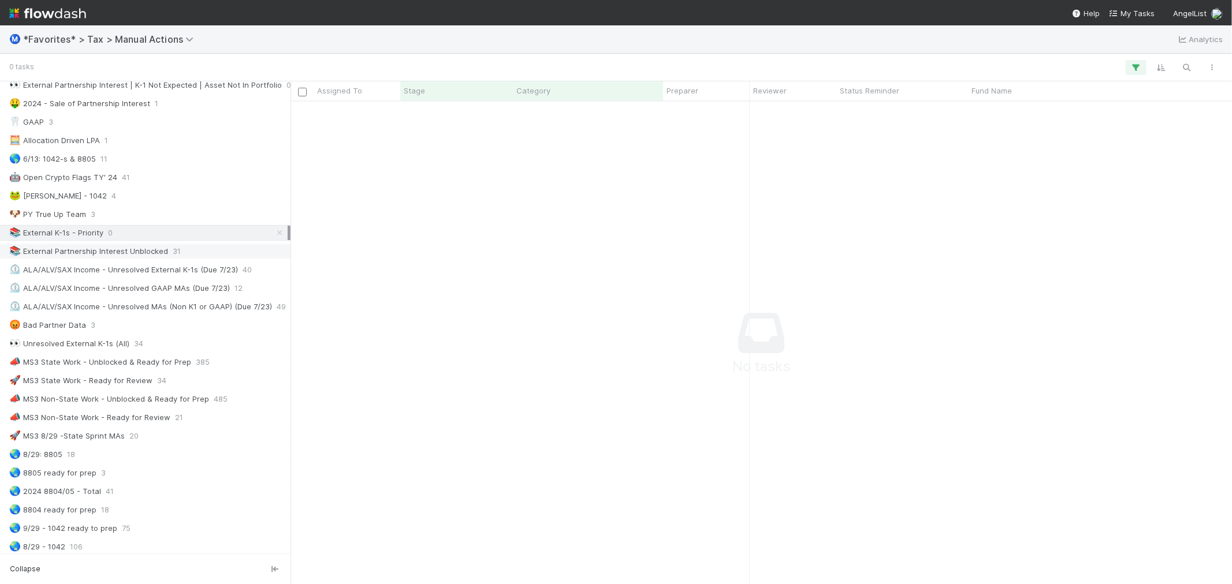
scroll to position [463, 922]
click at [142, 256] on div "📚 External Partnership Interest Unblocked" at bounding box center [88, 251] width 159 height 14
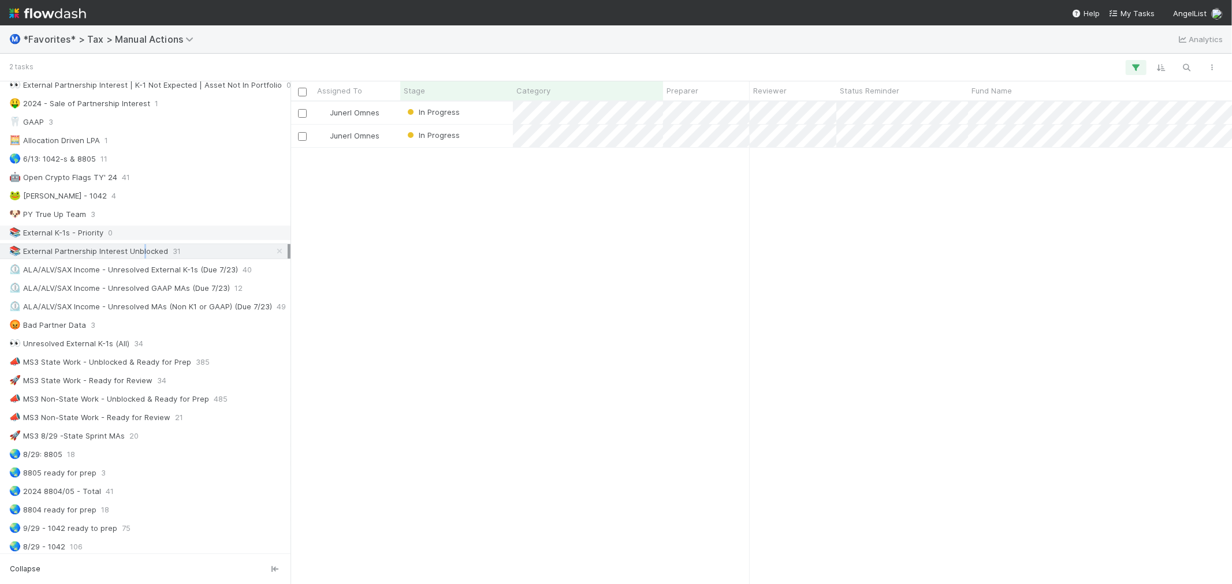
scroll to position [472, 932]
click at [139, 221] on div "🐶 PY True Up Team 3" at bounding box center [148, 214] width 278 height 14
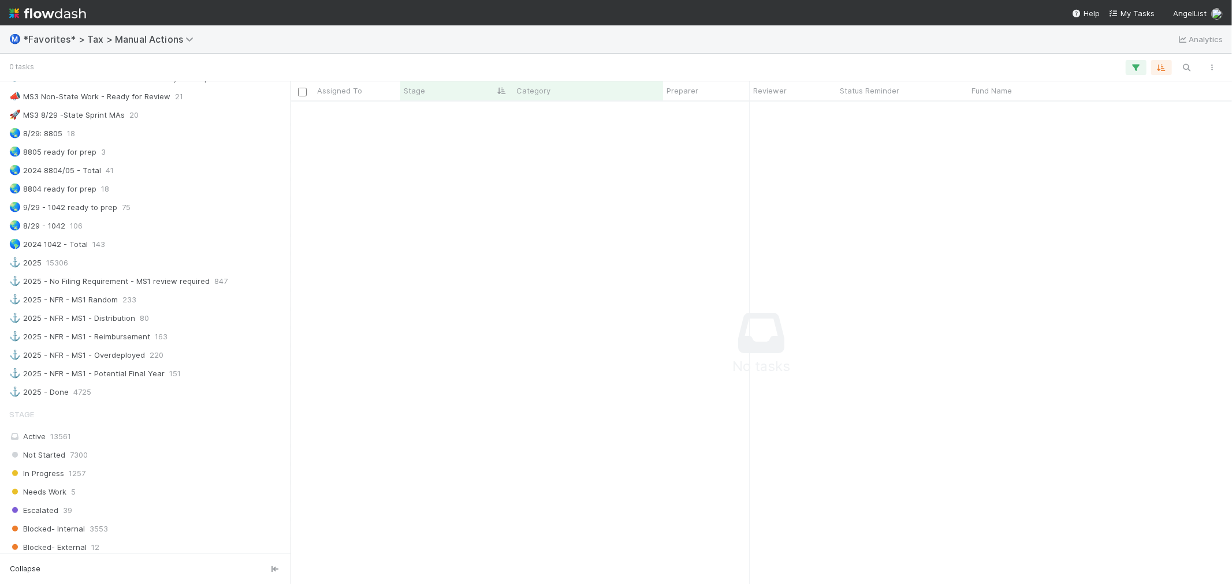
scroll to position [1293, 0]
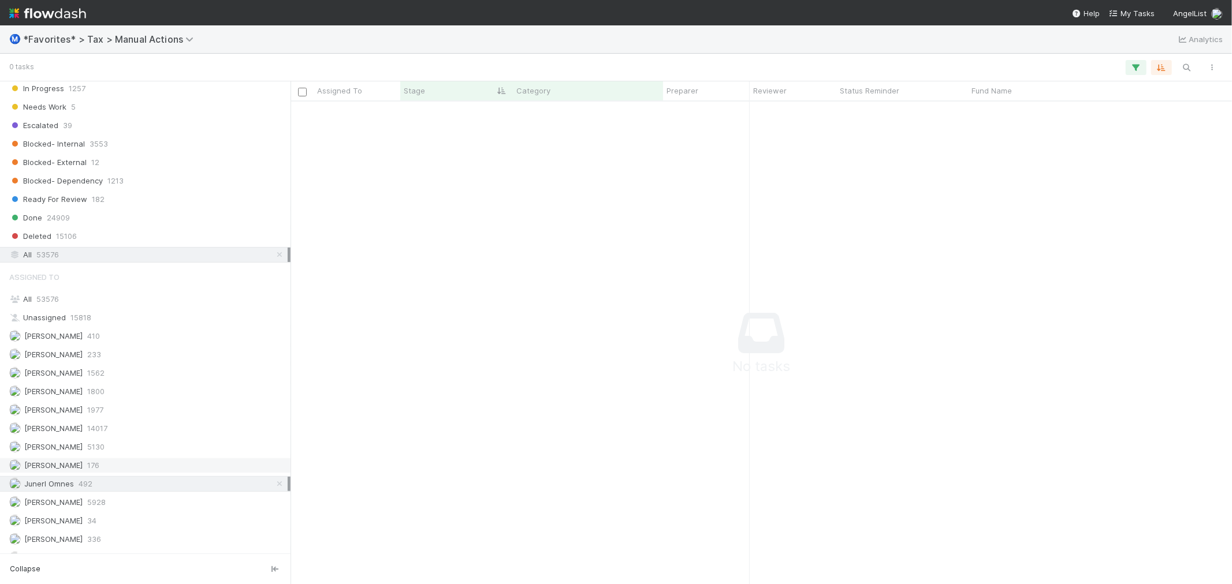
click at [118, 473] on div "[PERSON_NAME] 176" at bounding box center [148, 465] width 278 height 14
click at [109, 491] on div "Junerl Omnes 492" at bounding box center [148, 484] width 278 height 14
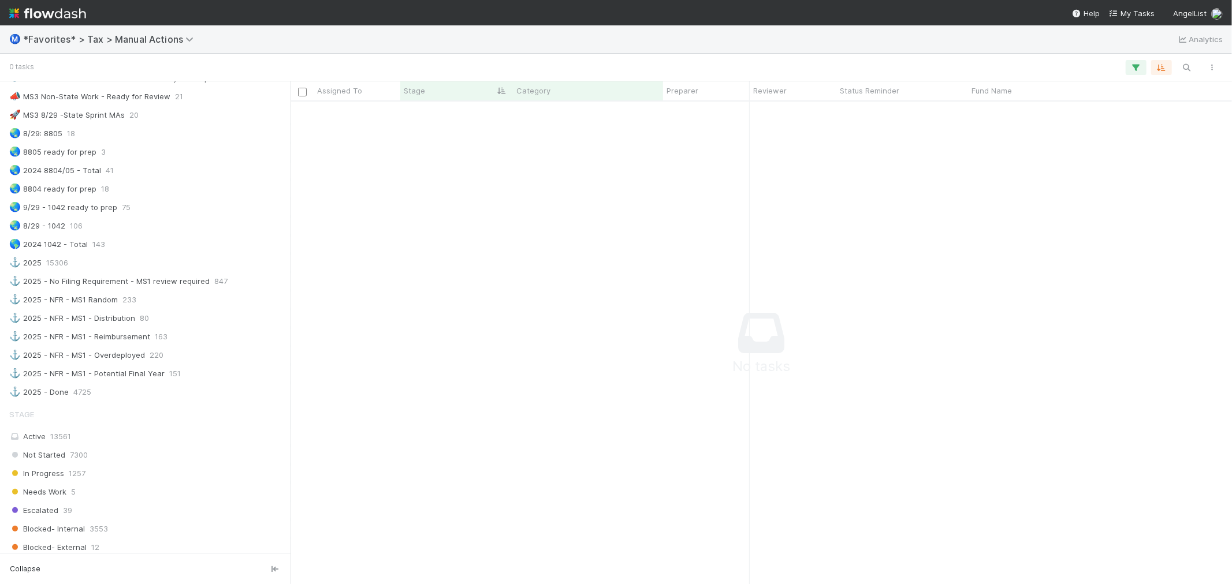
scroll to position [587, 0]
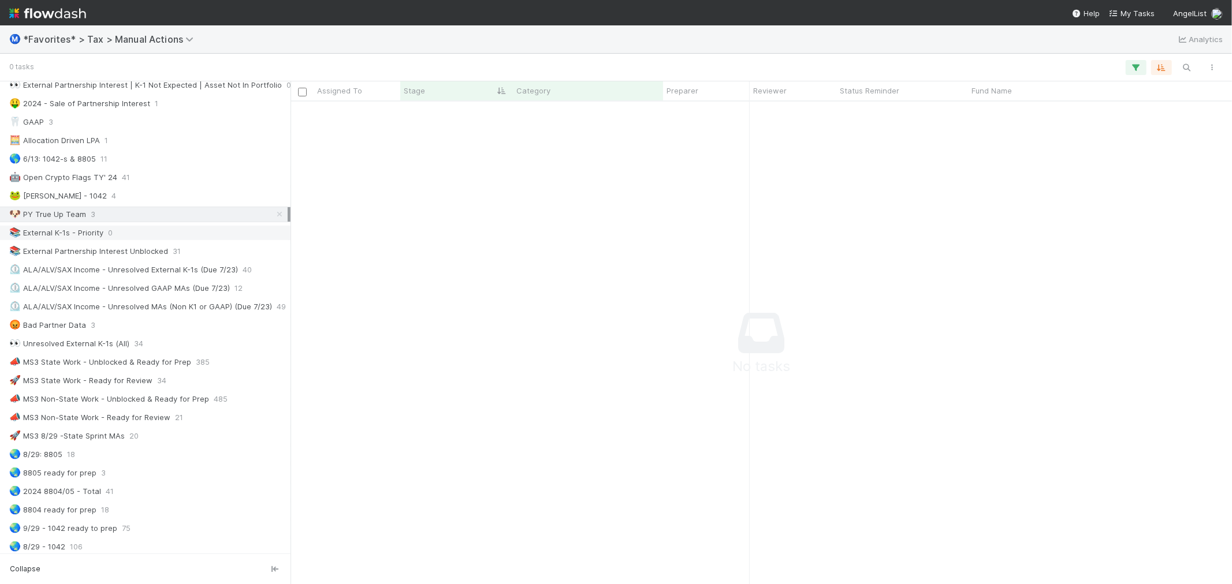
click at [148, 230] on div "📚 External K-1s - Priority 0" at bounding box center [148, 233] width 278 height 14
click at [177, 258] on div "📚 External Partnership Interest Unblocked 31" at bounding box center [148, 251] width 278 height 14
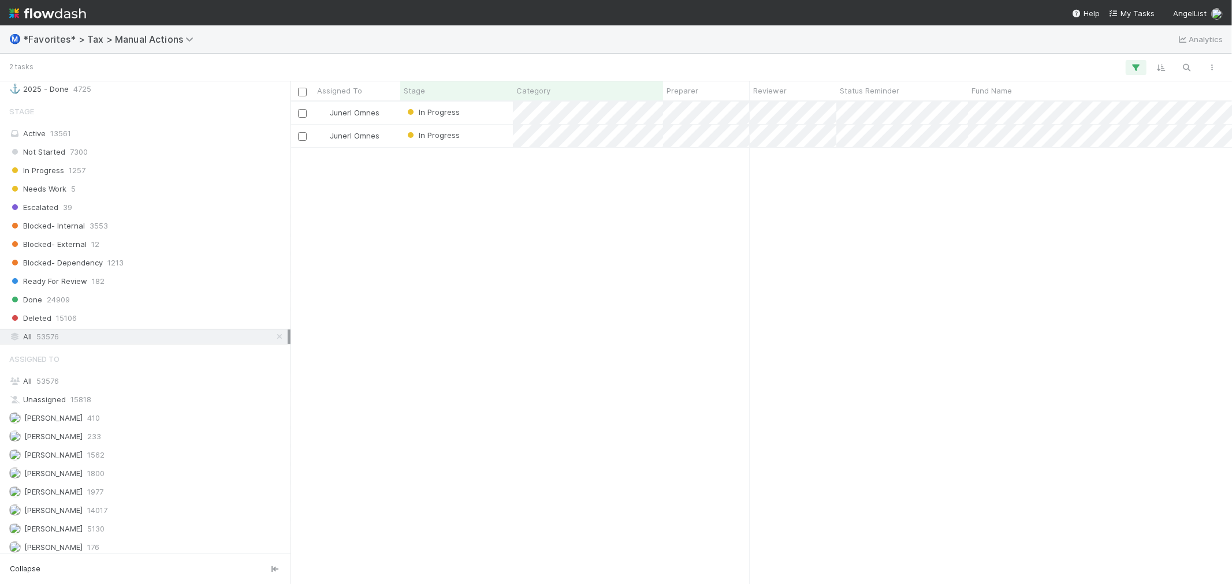
scroll to position [1358, 0]
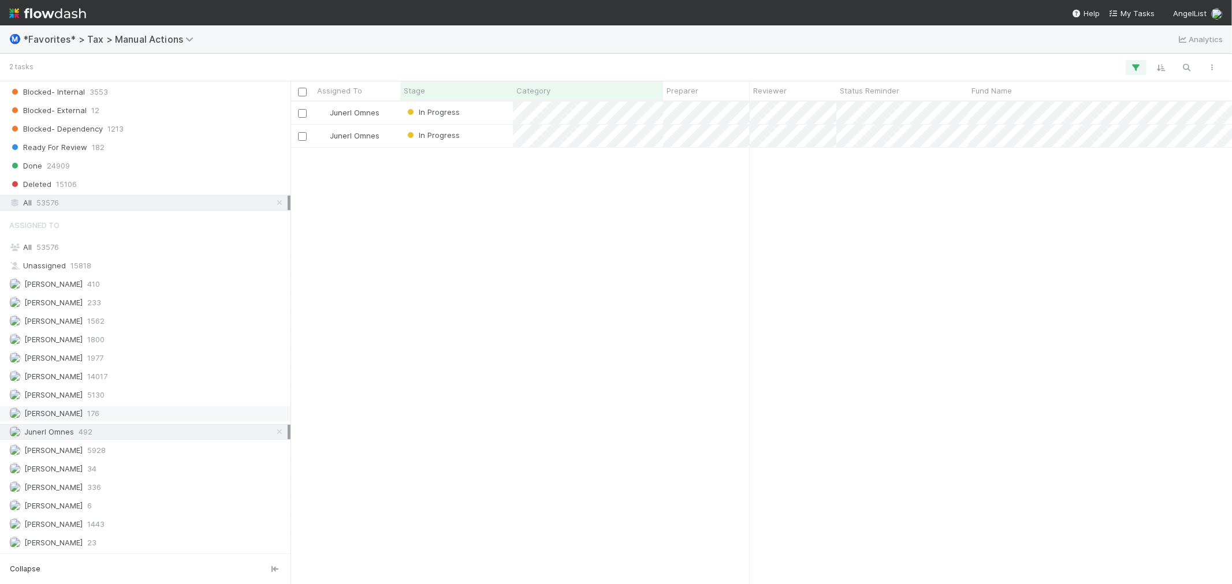
click at [129, 418] on div "[PERSON_NAME] 176" at bounding box center [148, 414] width 278 height 14
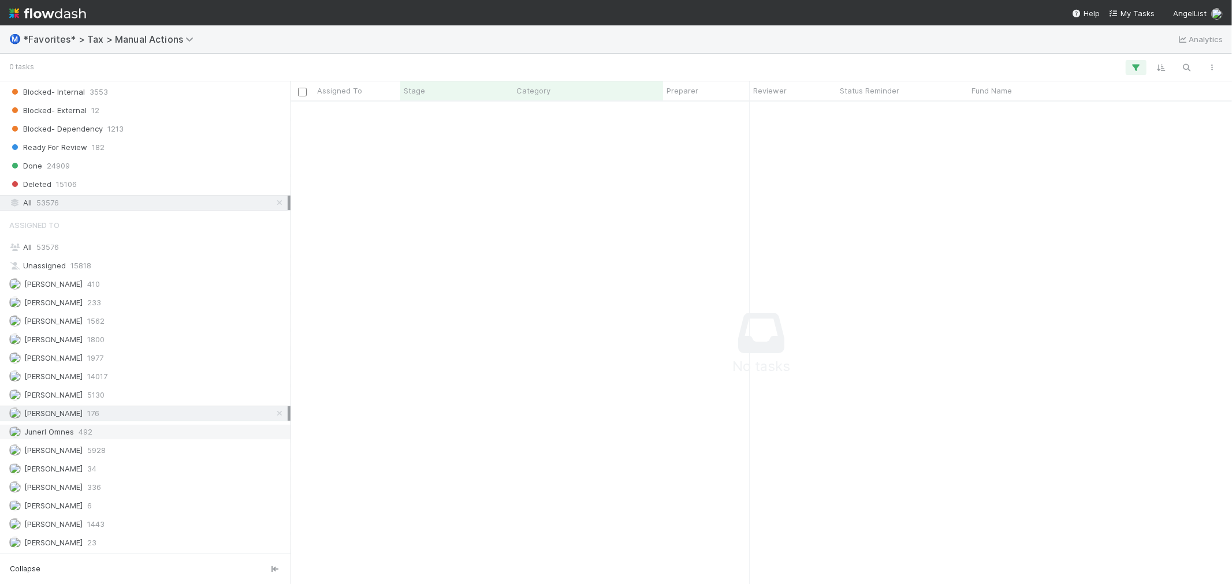
scroll to position [463, 922]
click at [124, 433] on div "Junerl Omnes 492" at bounding box center [148, 432] width 278 height 14
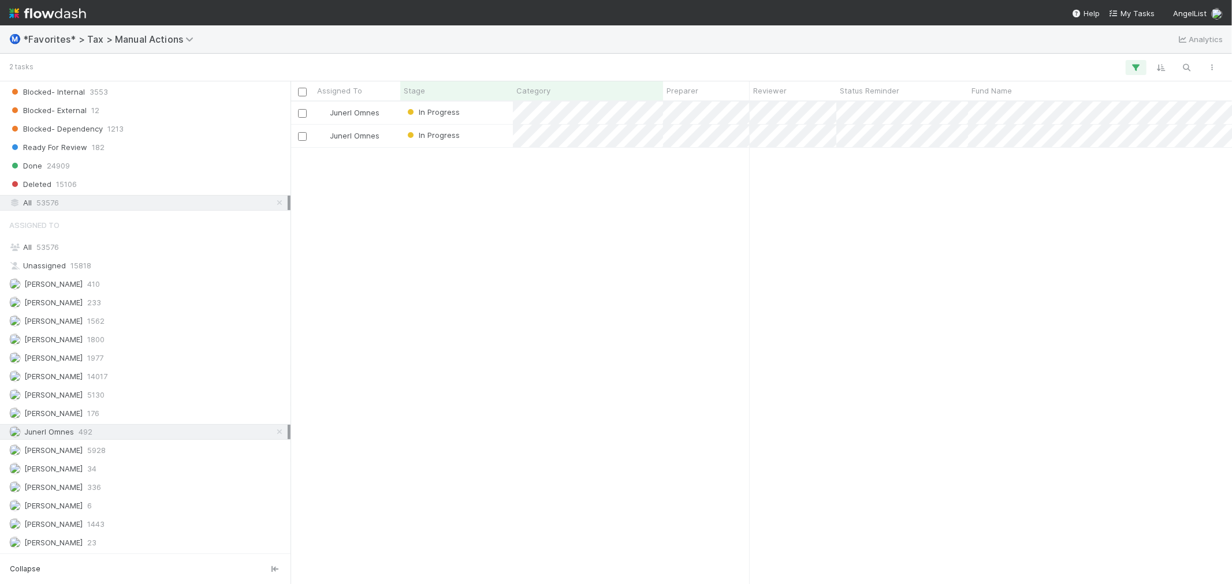
click at [404, 358] on div "Junerl Omnes In Progress [DATE] 3:11:51 PM [DATE] 6:56:24 AM 0 0 Junerl Omnes I…" at bounding box center [760, 343] width 941 height 482
click at [493, 112] on div "In Progress" at bounding box center [456, 113] width 113 height 23
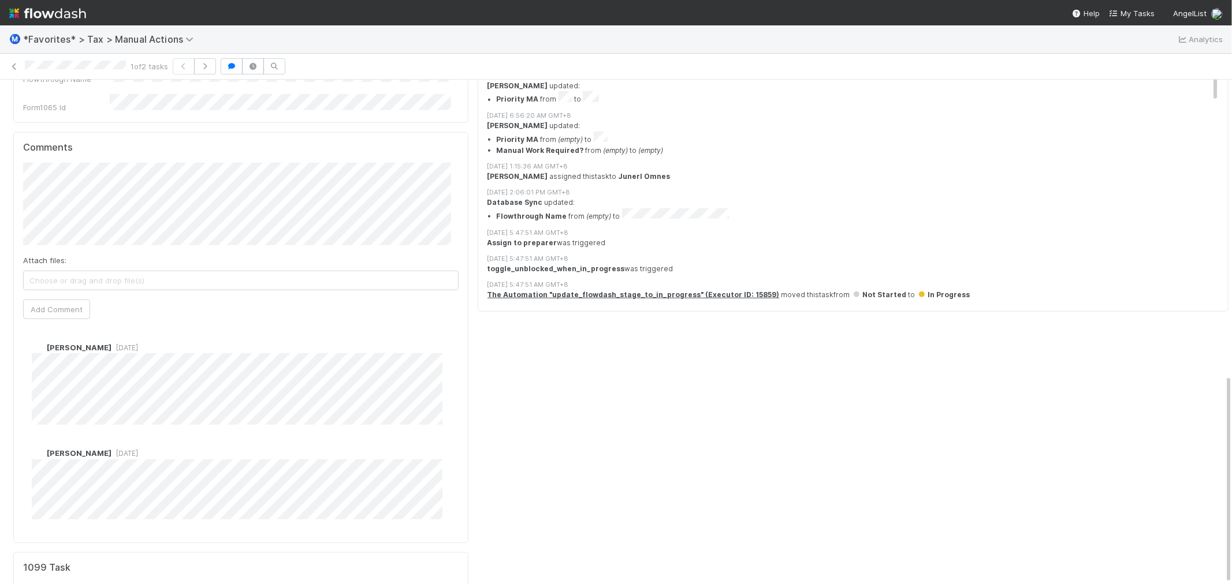
click at [639, 414] on div "Tyche Activity Log Undo Last Action Export as CSV [DATE] 6:56:24 AM GMT+8 [PERS…" at bounding box center [853, 32] width 760 height 1263
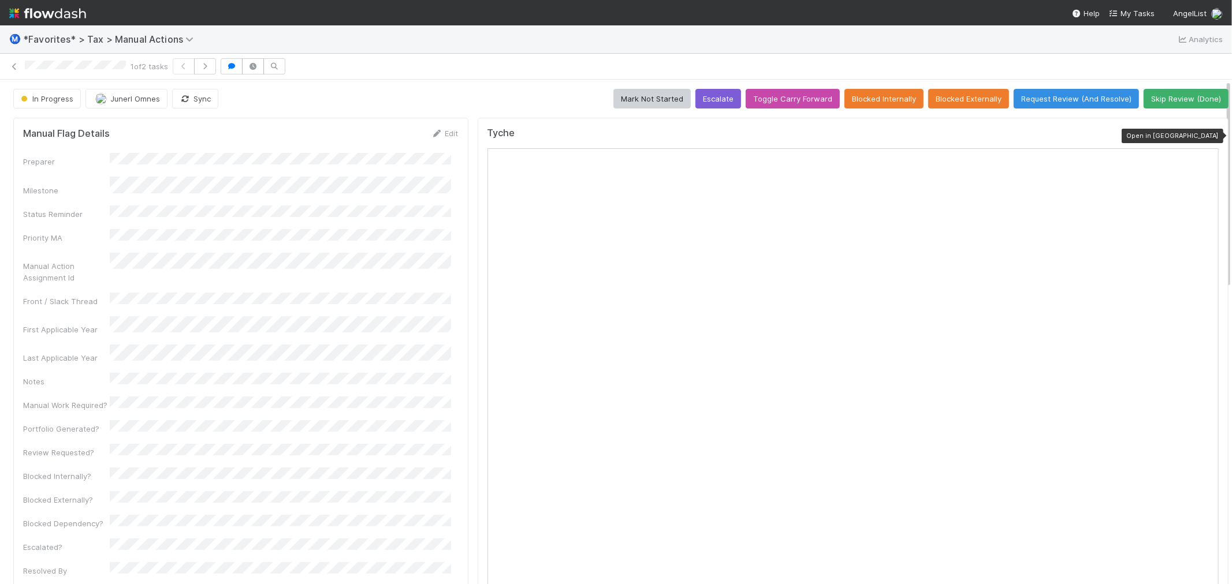
click at [1207, 131] on div at bounding box center [1213, 136] width 12 height 12
drag, startPoint x: 505, startPoint y: 68, endPoint x: 507, endPoint y: 84, distance: 16.9
click at [509, 84] on div "1 of 2 tasks In Progress Junerl Omnes Sync Mark Not Started Escalate Toggle Car…" at bounding box center [616, 319] width 1232 height 531
click at [199, 66] on button "button" at bounding box center [205, 66] width 22 height 16
click at [462, 91] on div "In Progress Junerl Omnes Sync Mark Not Started Escalate Toggle Carry Forward Bl…" at bounding box center [620, 99] width 1215 height 20
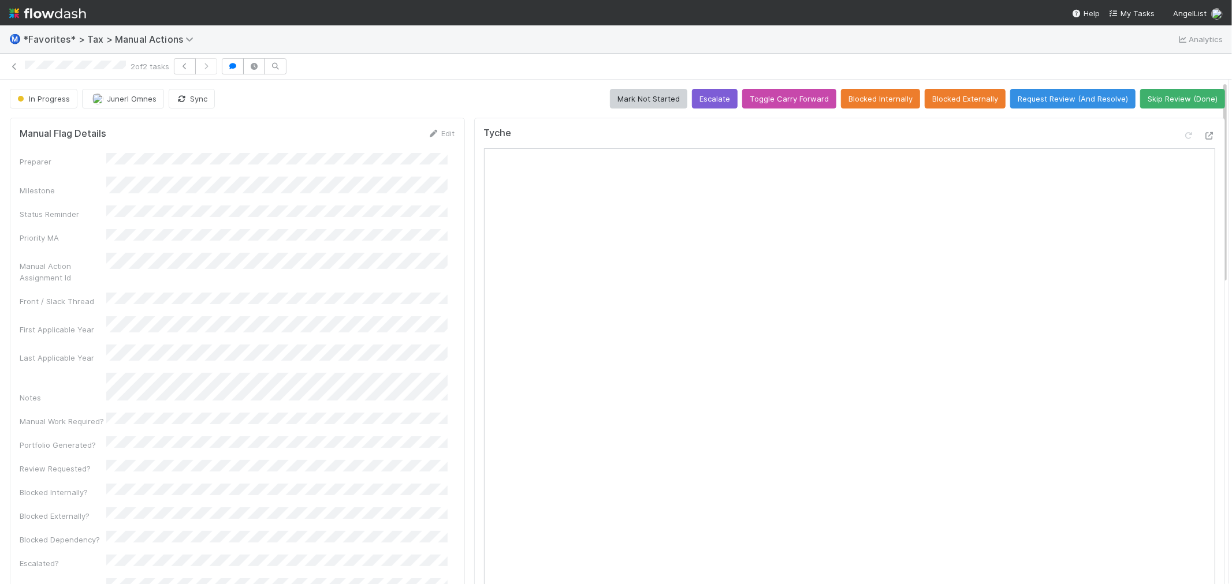
scroll to position [25, 0]
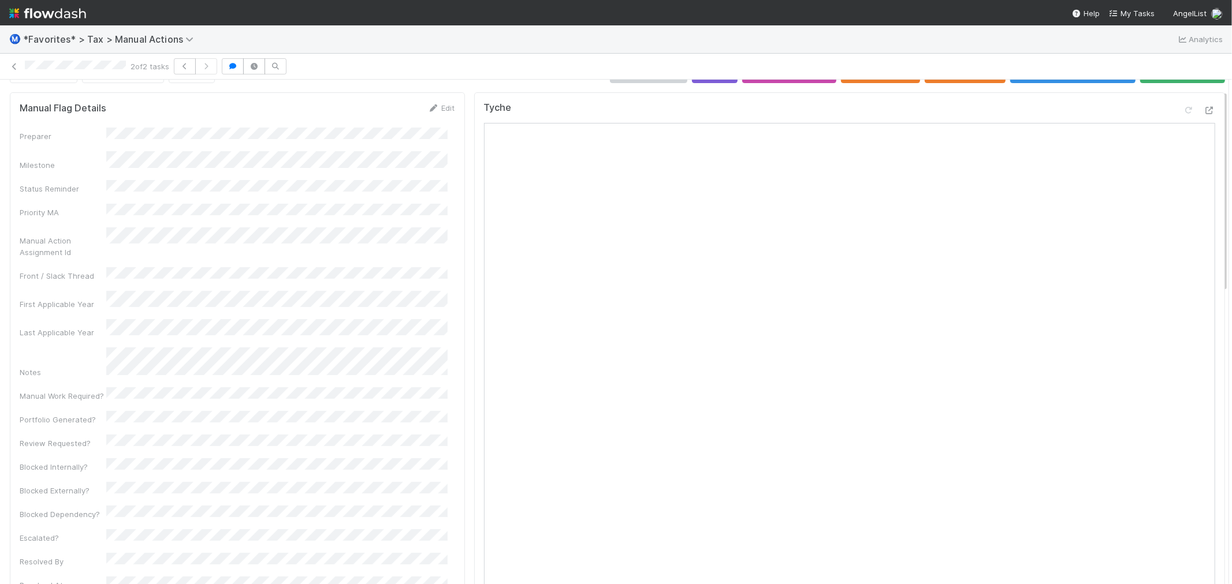
click at [860, 29] on div "Ⓜ️ *Favorites* > Tax > Manual Actions Analytics" at bounding box center [616, 39] width 1232 height 28
